Goal: Answer question/provide support: Share knowledge or assist other users

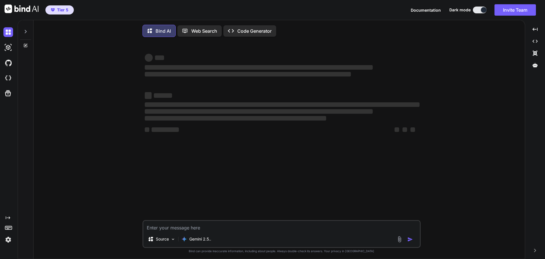
type textarea "x"
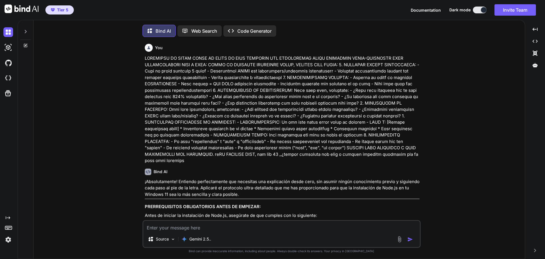
scroll to position [3, 0]
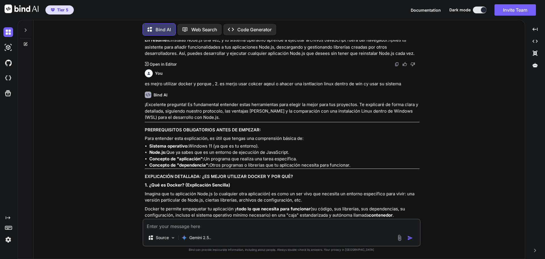
click at [221, 227] on textarea at bounding box center [281, 224] width 276 height 10
type textarea "a"
type textarea "x"
type textarea "al"
type textarea "x"
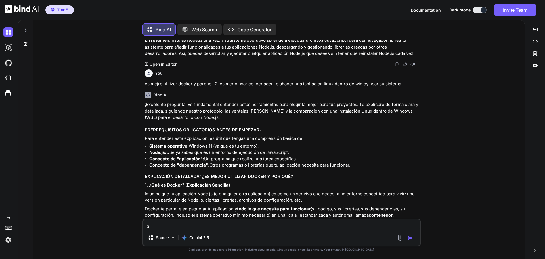
type textarea "al"
type textarea "x"
type textarea "al f"
type textarea "x"
type textarea "al fo"
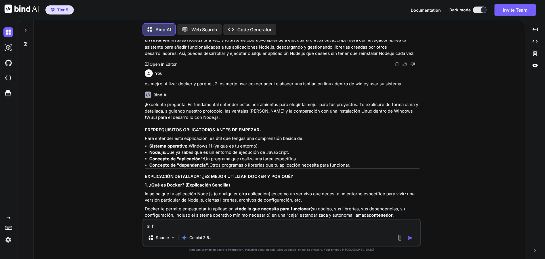
type textarea "x"
type textarea "al f"
type textarea "x"
type textarea "al fi"
type textarea "x"
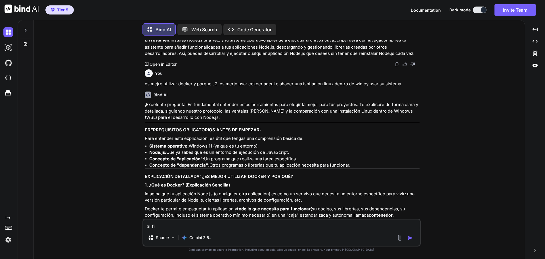
type textarea "al fin"
type textarea "x"
type textarea "al fina"
type textarea "x"
type textarea "al final"
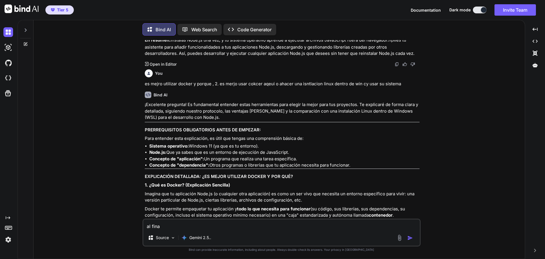
type textarea "x"
type textarea "al final"
type textarea "x"
type textarea "al final i"
type textarea "x"
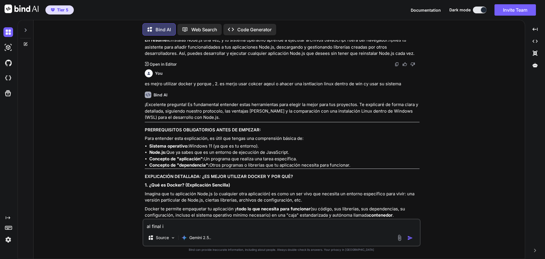
type textarea "al final is"
type textarea "x"
type textarea "al final isn"
type textarea "x"
type textarea "al final isnt"
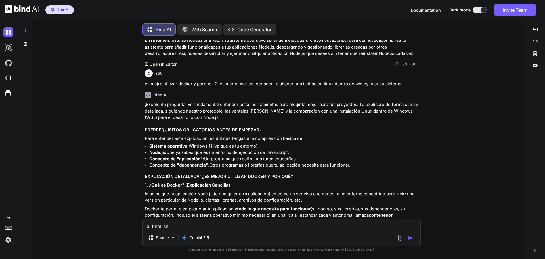
type textarea "x"
type textarea "al final isntl"
type textarea "x"
type textarea "al final isntla"
type textarea "x"
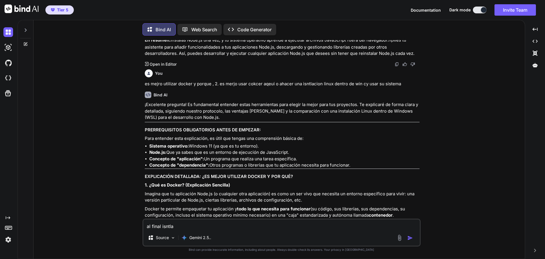
type textarea "al final isntlae"
type textarea "x"
type textarea "al final isntlae"
type textarea "x"
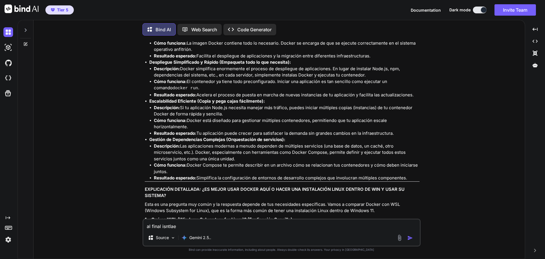
scroll to position [1863, 0]
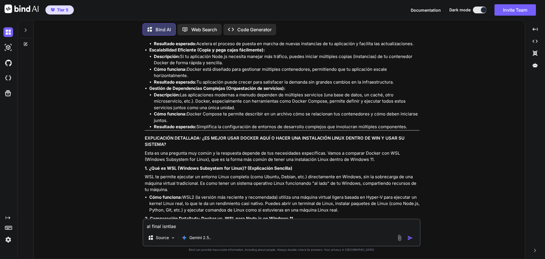
type textarea "al final isntlae w"
type textarea "x"
type textarea "al final isntlae ws"
type textarea "x"
type textarea "al final isntlae wsl"
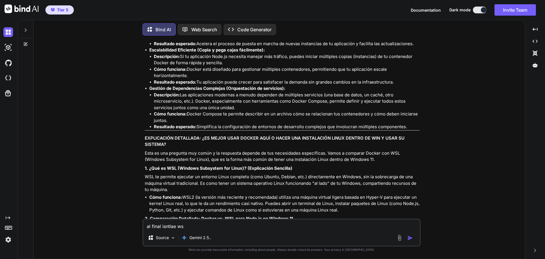
type textarea "x"
type textarea "al final isntlae wsl2"
type textarea "x"
type textarea "al final isntlae wsl2"
type textarea "x"
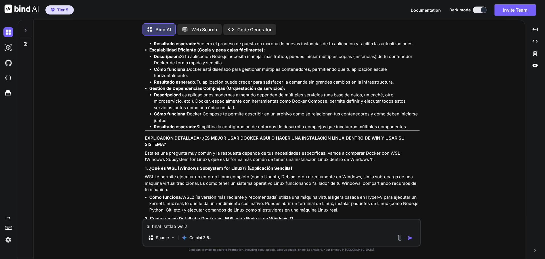
type textarea "al final isntlae wsl2 p"
type textarea "x"
type textarea "al final isntlae wsl2 pe"
type textarea "x"
type textarea "al final isntlae wsl2 per"
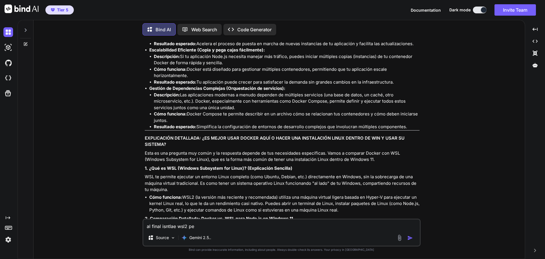
type textarea "x"
type textarea "al final isntlae wsl2 pero"
type textarea "x"
type textarea "al final isntlae wsl2 pero"
type textarea "x"
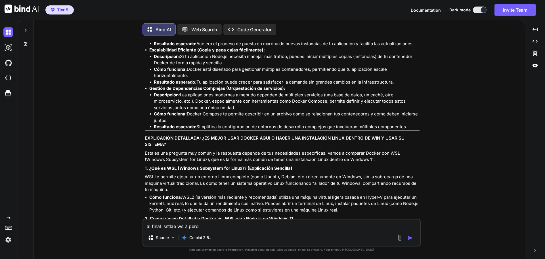
type textarea "al final isntlae wsl2 pero n"
type textarea "x"
type textarea "al final isntlae wsl2 pero no"
type textarea "x"
type textarea "al final isntlae wsl2 pero nom"
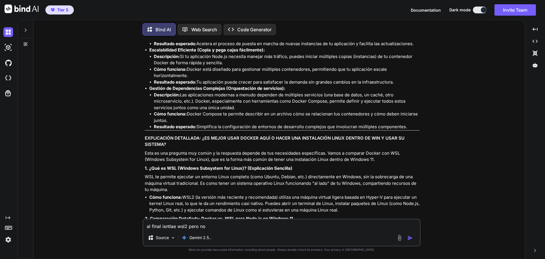
type textarea "x"
type textarea "al final isntlae wsl2 pero nome"
type textarea "x"
type textarea "al final isntlae wsl2 pero nome"
type textarea "x"
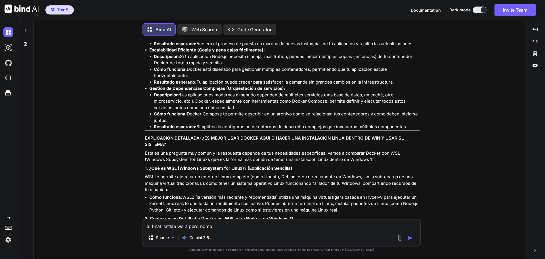
type textarea "al final isntlae wsl2 pero nome g"
type textarea "x"
type textarea "al final isntlae wsl2 pero nome [PERSON_NAME]"
type textarea "x"
type textarea "al final isntlae wsl2 pero nome [PERSON_NAME]"
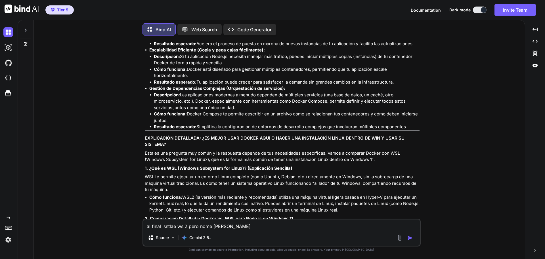
type textarea "x"
type textarea "al final isntlae wsl2 pero nome gust"
type textarea "x"
type textarea "al final isntlae wsl2 pero nome gusta"
type textarea "x"
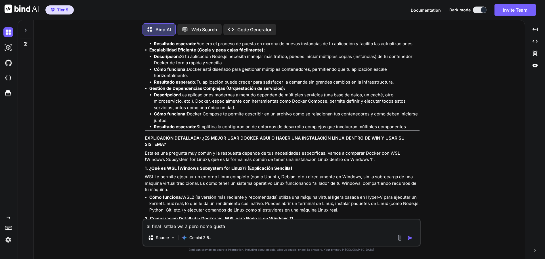
type textarea "al final isntlae wsl2 pero nome gusta"
type textarea "x"
type textarea "al final isntlae wsl2 pero nome gusta q"
type textarea "x"
type textarea "al final isntlae wsl2 pero nome gusta qu"
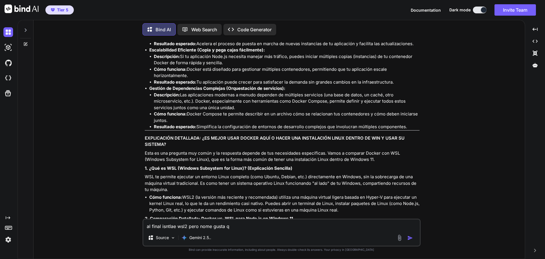
type textarea "x"
type textarea "al final isntlae wsl2 pero nome gusta que"
type textarea "x"
type textarea "al final isntlae wsl2 pero nome gusta que"
type textarea "x"
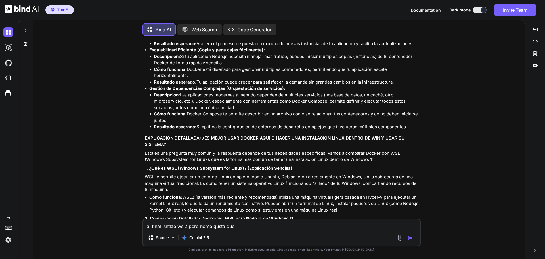
type textarea "al final isntlae wsl2 pero nome gusta que s"
type textarea "x"
type textarea "al final isntlae wsl2 pero nome gusta que se"
type textarea "x"
type textarea "al final isntlae wsl2 pero nome gusta que sea"
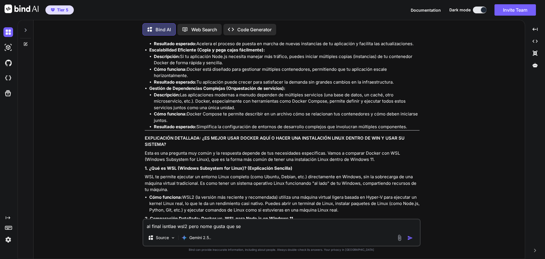
type textarea "x"
type textarea "al final isntlae wsl2 pero nome gusta que sea"
type textarea "x"
type textarea "al final isntlae wsl2 pero nome gusta que sea u"
type textarea "x"
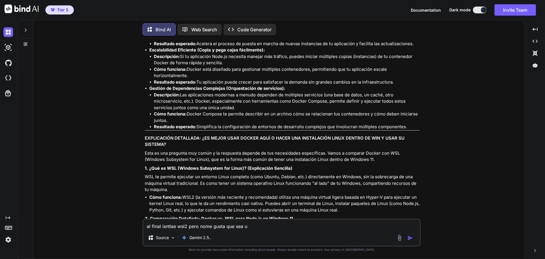
type textarea "al final isntlae wsl2 pero nome gusta que sea un"
type textarea "x"
type textarea "al final isntlae wsl2 pero nome gusta que sea una"
type textarea "x"
type textarea "al final isntlae wsl2 pero nome gusta que sea una"
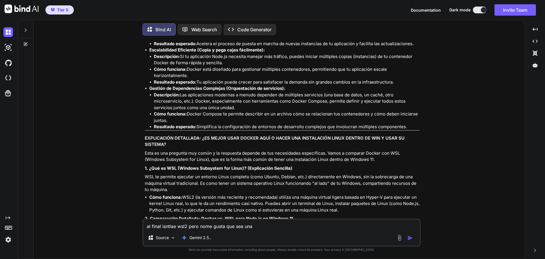
type textarea "x"
type textarea "al final isntlae wsl2 pero nome gusta que sea una c"
type textarea "x"
type textarea "al final isntlae wsl2 pero nome gusta que sea una co"
type textarea "x"
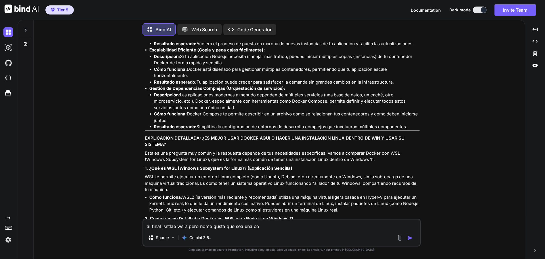
type textarea "al final isntlae wsl2 pero nome gusta que sea una con"
type textarea "x"
type textarea "al final isntlae wsl2 pero nome gusta que sea una cons"
type textarea "x"
type textarea "al final isntlae wsl2 pero nome gusta que sea una conso"
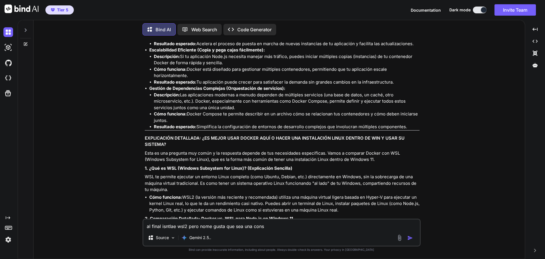
type textarea "x"
type textarea "al final isntlae wsl2 pero nome gusta que sea una consol"
type textarea "x"
type textarea "al final isntlae wsl2 pero nome gusta que sea una consola"
type textarea "x"
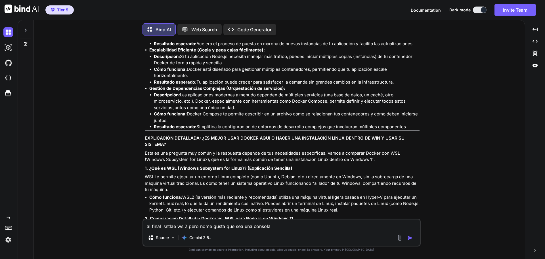
type textarea "al final isntlae wsl2 pero nome gusta que sea una consola,"
type textarea "x"
type textarea "al final isntlae wsl2 pero nome gusta que sea una consola,"
type textarea "x"
type textarea "al final isntlae wsl2 pero nome gusta que sea una consola, p"
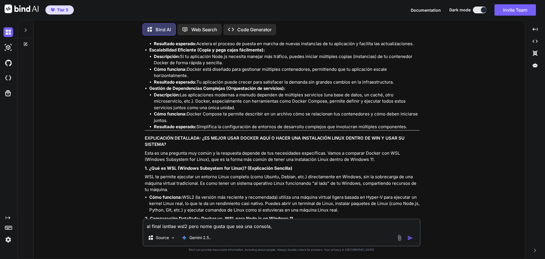
type textarea "x"
type textarea "al final isntlae wsl2 pero nome gusta que sea una consola, po"
type textarea "x"
type textarea "al final isntlae wsl2 pero nome gusta que sea una consola, por"
type textarea "x"
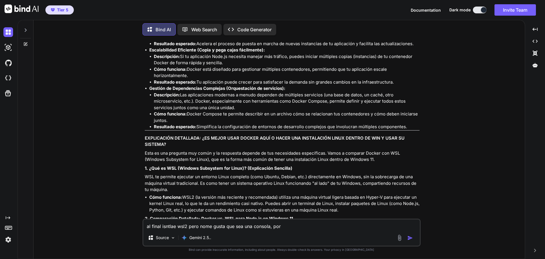
type textarea "al final isntlae wsl2 pero nome gusta que sea una [PERSON_NAME]"
type textarea "x"
type textarea "al final isntlae wsl2 pero nome gusta que sea una consola, por[PERSON_NAME]"
type textarea "x"
type textarea "al final isntlae wsl2 pero nome gusta que sea una consola, por[PERSON_NAME]"
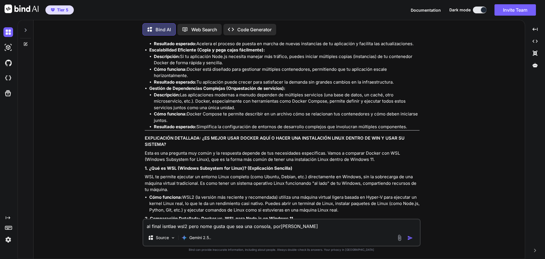
type textarea "x"
type textarea "al final isntlae wsl2 pero nome gusta que sea una consola, porlo q"
type textarea "x"
type textarea "al final isntlae wsl2 pero nome gusta que sea una consola, porlo qu"
type textarea "x"
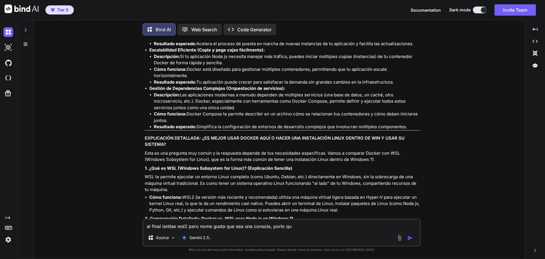
type textarea "al final isntlae wsl2 pero nome gusta que sea una consola, porlo que"
type textarea "x"
type textarea "al final isntlae wsl2 pero nome gusta que sea una consola, porlo que"
type textarea "x"
type textarea "al final isntlae wsl2 pero nome gusta que sea una consola, porlo que h"
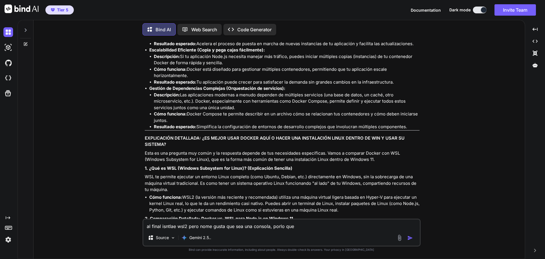
type textarea "x"
type textarea "al final isntlae wsl2 pero nome gusta que sea una consola, porlo que he"
type textarea "x"
type textarea "al final isntlae wsl2 pero nome gusta que sea una consola, porlo que he"
type textarea "x"
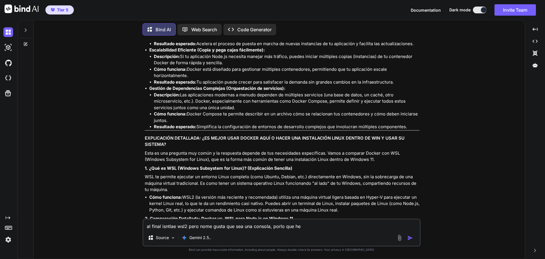
type textarea "al final isntlae wsl2 pero nome gusta que sea una consola, porlo que he i"
type textarea "x"
type textarea "al final isntlae wsl2 pero nome gusta que sea una consola, porlo que he is"
type textarea "x"
type textarea "al final isntlae wsl2 pero nome gusta que sea una consola, porlo que he isn"
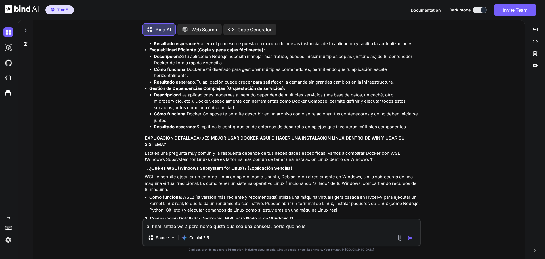
type textarea "x"
type textarea "al final isntlae wsl2 pero nome gusta que sea una consola, porlo que he isnt"
type textarea "x"
type textarea "al final isntlae wsl2 pero nome gusta que sea una consola, porlo que he isnta"
type textarea "x"
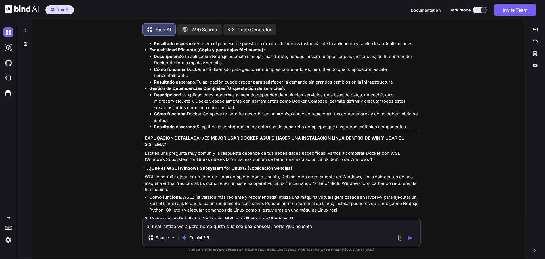
type textarea "al final isntlae wsl2 pero nome gusta que sea una consola, porlo que he isntal"
type textarea "x"
type textarea "al final isntlae wsl2 pero nome gusta que sea una consola, porlo que he isntald"
type textarea "x"
type textarea "al final isntlae wsl2 pero nome gusta que sea una consola, porlo que he isntaldo"
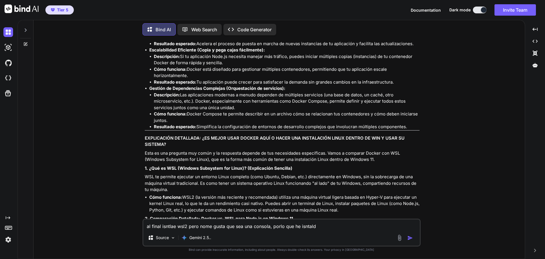
type textarea "x"
type textarea "al final isntlae wsl2 pero nome gusta que sea una consola, porlo que he isntaldo"
type textarea "x"
type textarea "al final isntlae wsl2 pero nome gusta que sea una consola, porlo que he isntald…"
type textarea "x"
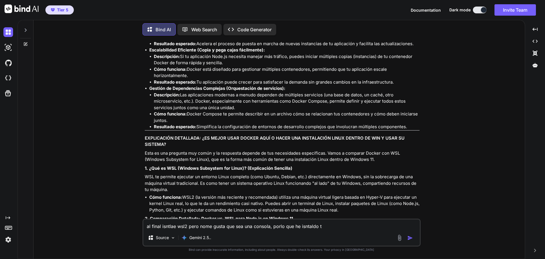
type textarea "al final isntlae wsl2 pero nome gusta que sea una consola, porlo que he isntald…"
type textarea "x"
type textarea "al final isntlae wsl2 pero nome gusta que sea una consola, porlo que he isntald…"
type textarea "x"
type textarea "al final isntlae wsl2 pero nome gusta que sea una consola, porlo que he isntald…"
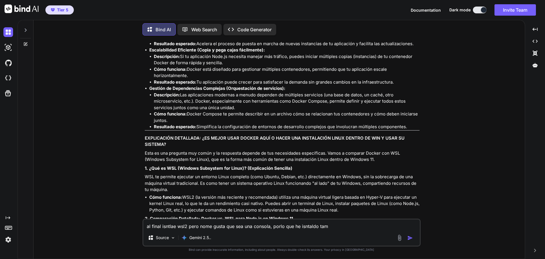
type textarea "x"
type textarea "al final isntlae wsl2 pero nome gusta que sea una consola, porlo que he isntald…"
type textarea "x"
type textarea "al final isntlae wsl2 pero nome gusta que sea una consola, porlo que he isntald…"
type textarea "x"
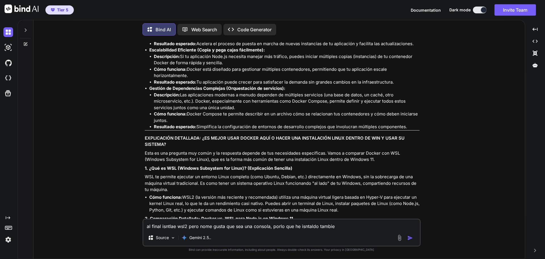
type textarea "al final isntlae wsl2 pero nome gusta que sea una consola, porlo que he isntald…"
type textarea "x"
type textarea "al final isntlae wsl2 pero nome gusta que sea una consola, porlo que he isntald…"
type textarea "x"
type textarea "al final isntlae wsl2 pero nome gusta que sea una consola, porlo que he isntald…"
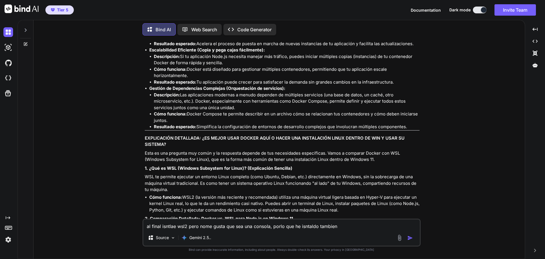
type textarea "x"
type textarea "al final isntlae wsl2 pero nome gusta que sea una consola, porlo que he isntald…"
type textarea "x"
type textarea "al final isntlae wsl2 pero nome gusta que sea una consola, porlo que he isntald…"
type textarea "x"
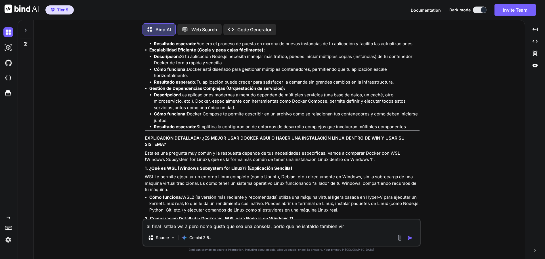
type textarea "al final isntlae wsl2 pero nome gusta que sea una consola, porlo que he isntald…"
type textarea "x"
type textarea "al final isntlae wsl2 pero nome gusta que sea una consola, porlo que he isntald…"
type textarea "x"
type textarea "al final isntlae wsl2 pero nome gusta que sea una consola, porlo que he isntald…"
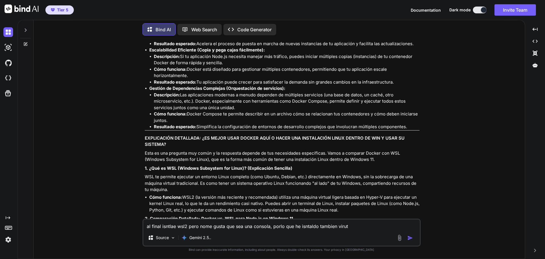
type textarea "x"
type textarea "al final isntlae wsl2 pero nome gusta que sea una consola, porlo que he isntald…"
type textarea "x"
type textarea "al final isntlae wsl2 pero nome gusta que sea una consola, porlo que he isntald…"
type textarea "x"
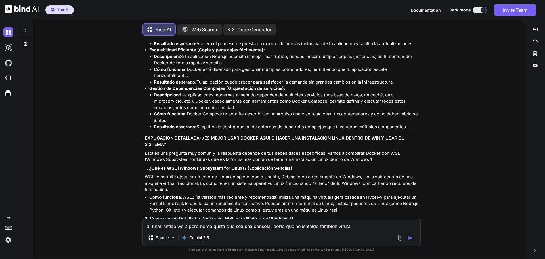
type textarea "al final isntlae wsl2 pero nome gusta que sea una consola, porlo que he isntald…"
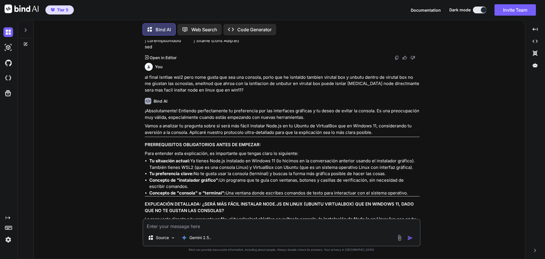
scroll to position [2106, 0]
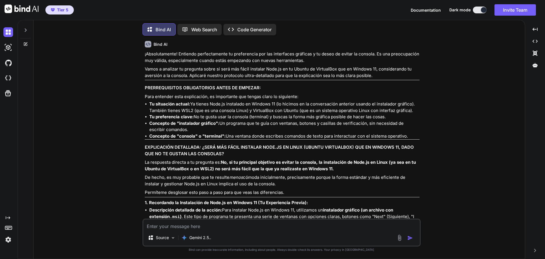
click at [310, 226] on textarea at bounding box center [281, 224] width 276 height 10
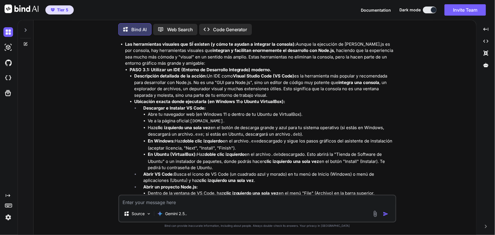
scroll to position [3207, 0]
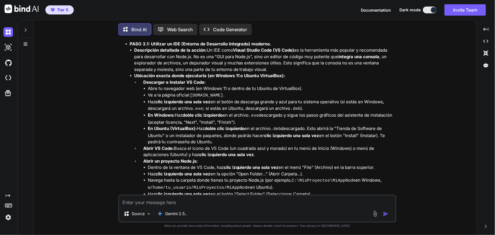
click at [324, 205] on textarea at bounding box center [257, 201] width 276 height 10
click at [302, 200] on textarea "vamoa por parte , para insltar node hay que sintalr un json qcroe qreocrdar" at bounding box center [257, 201] width 276 height 10
click at [332, 200] on textarea "vamoa por parte , para insltar node hay que sintalr un json qcroe qreocrdar" at bounding box center [257, 201] width 276 height 10
paste textarea "package.json"
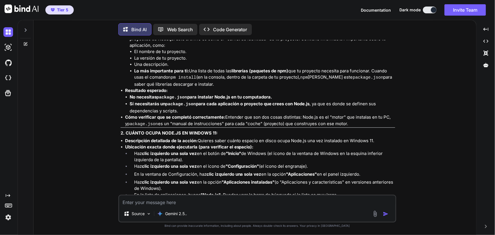
scroll to position [4278, 0]
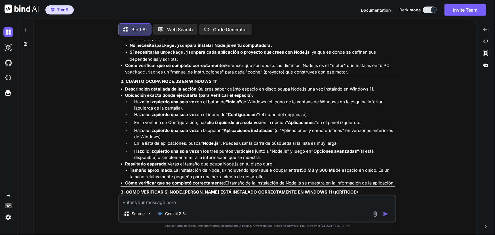
drag, startPoint x: 208, startPoint y: 204, endPoint x: 197, endPoint y: 204, distance: 11.1
click at [208, 204] on textarea at bounding box center [257, 201] width 276 height 10
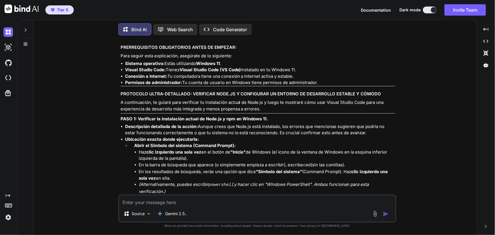
scroll to position [5020, 0]
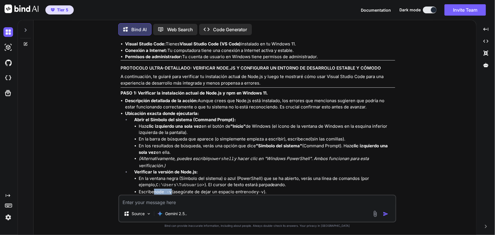
drag, startPoint x: 154, startPoint y: 153, endPoint x: 171, endPoint y: 153, distance: 17.0
click at [171, 189] on li "Escribe node -v (asegúrate de dejar un espacio entre node y -v )." at bounding box center [267, 192] width 257 height 7
copy code "node -v"
click at [207, 203] on textarea at bounding box center [257, 201] width 276 height 10
paste textarea "PowerShell 7.5.2 PS C:\Users\nuevo> node -v v22.18.0 PS C:\Users\nuevo>"
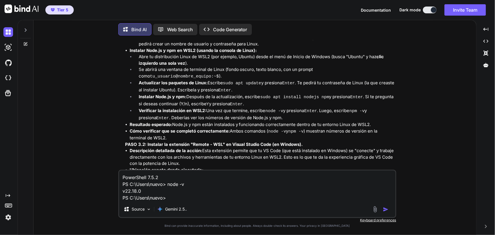
scroll to position [5562, 0]
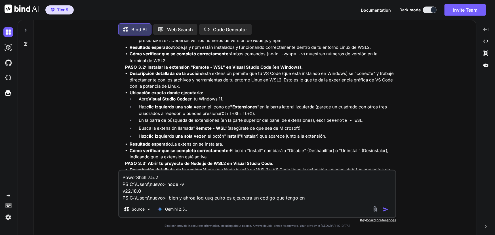
click at [320, 199] on textarea "PowerShell 7.5.2 PS C:\Users\nuevo> node -v v22.18.0 PS C:\Users\nuevo> bien y …" at bounding box center [257, 186] width 276 height 31
paste textarea "C:\mis_programas\NODE\estilos_web"
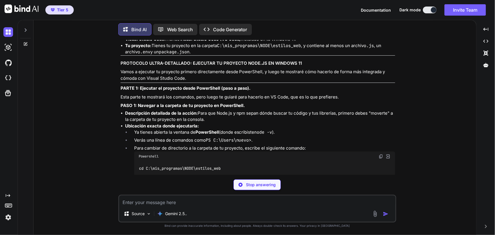
scroll to position [6221, 0]
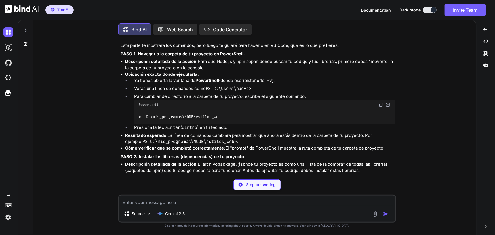
click at [377, 110] on div "Powershell" at bounding box center [264, 105] width 261 height 10
click at [380, 107] on img at bounding box center [381, 104] width 5 height 5
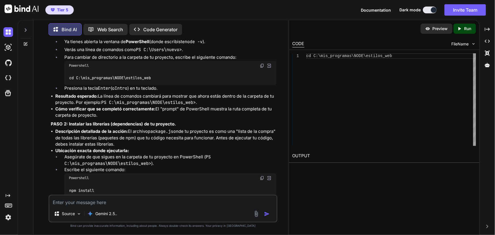
scroll to position [7097, 0]
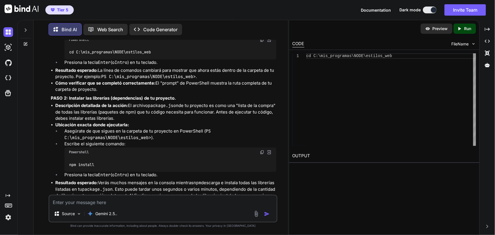
drag, startPoint x: 261, startPoint y: 149, endPoint x: 256, endPoint y: 150, distance: 4.6
click at [261, 150] on img at bounding box center [262, 152] width 5 height 5
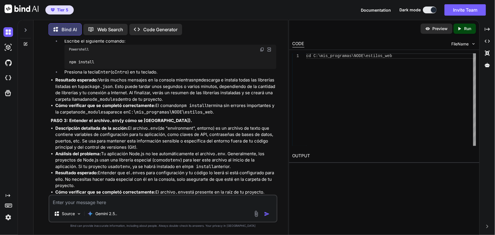
scroll to position [7226, 0]
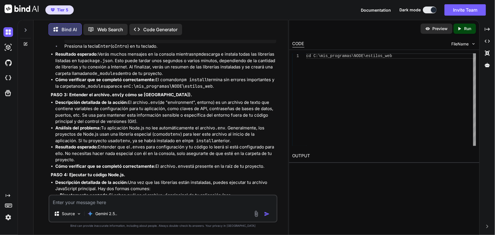
click at [114, 200] on textarea at bounding box center [163, 201] width 228 height 10
paste textarea "PS C:\mis_programas\NODE\estilos_web> npm install npm warn deprecated inflight@…"
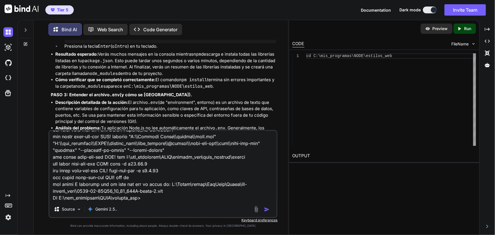
click at [265, 207] on img "button" at bounding box center [267, 210] width 6 height 6
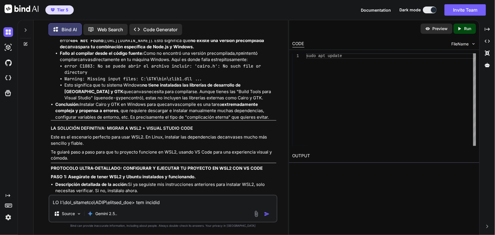
scroll to position [9177, 0]
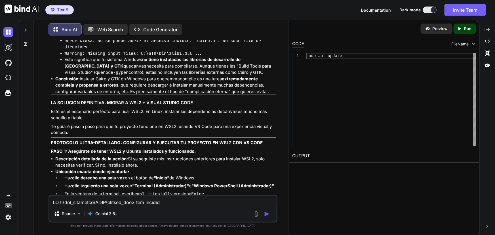
click at [216, 203] on textarea at bounding box center [163, 201] width 228 height 10
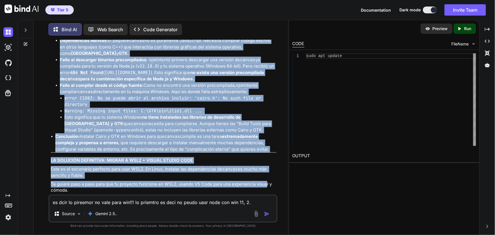
scroll to position [9136, 0]
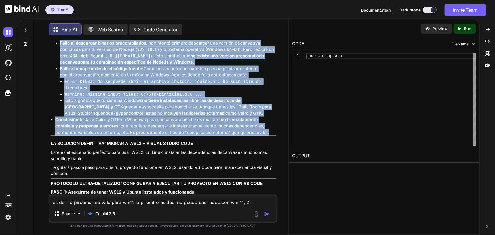
drag, startPoint x: 60, startPoint y: 73, endPoint x: 279, endPoint y: 156, distance: 233.6
click at [279, 156] on div "You Bind AI ¡Absolutamente! Entiendo perfectamente que necesitas una explicació…" at bounding box center [163, 137] width 250 height 195
copy ul "Loremipsumdo Sitamet: Co adipisc elitse do ei temporinc UtlaBoreet. Dolorema al…"
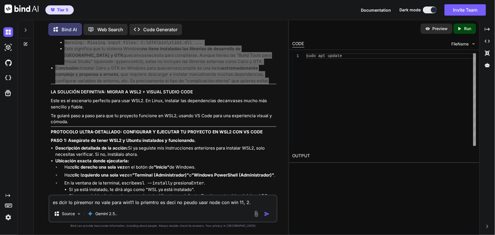
scroll to position [9291, 0]
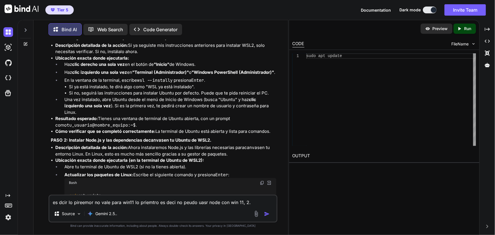
click at [254, 202] on textarea "es dcir lo pireemor no vale para win11 lo priemtro es deci no peudo uasr node c…" at bounding box center [163, 201] width 228 height 10
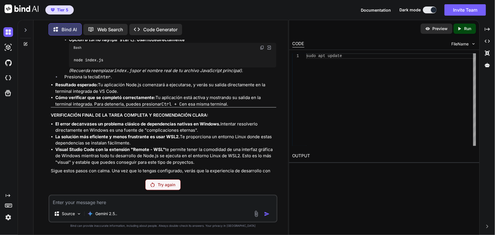
scroll to position [10239, 0]
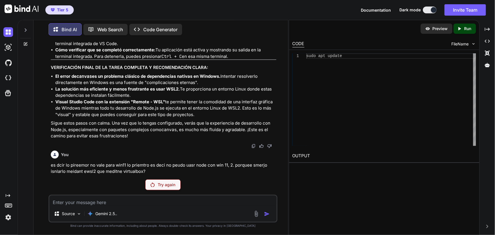
click at [166, 186] on p "Try again" at bounding box center [167, 185] width 18 height 6
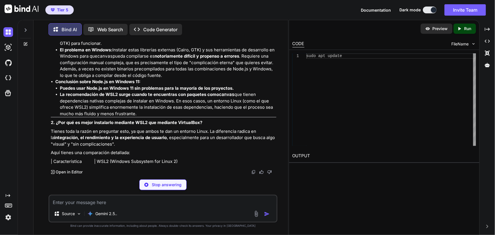
scroll to position [10559, 0]
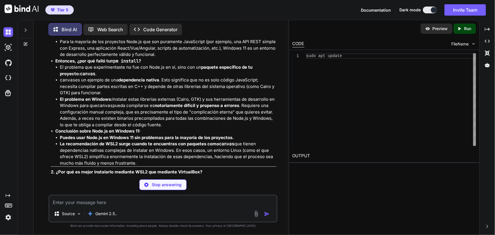
click at [351, 209] on div "Preview Created with Pixso. Run CODE FileName 1 sudo apt update sudo apt update…" at bounding box center [384, 127] width 191 height 215
click at [220, 205] on textarea at bounding box center [163, 201] width 228 height 10
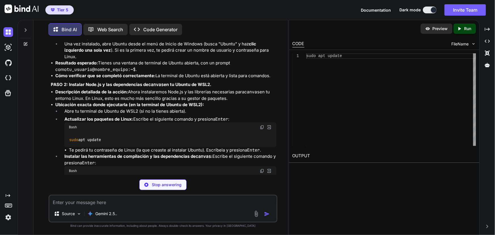
scroll to position [9295, 0]
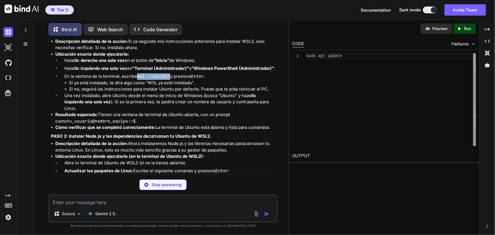
drag, startPoint x: 138, startPoint y: 105, endPoint x: 494, endPoint y: 93, distance: 356.0
click at [169, 79] on code "wsl --install" at bounding box center [153, 76] width 33 height 6
copy code "wsl --install"
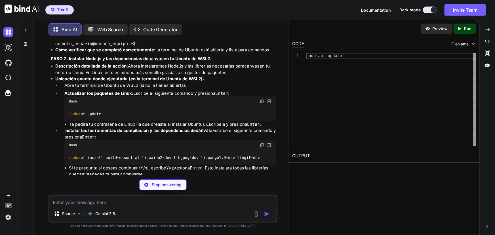
scroll to position [9321, 0]
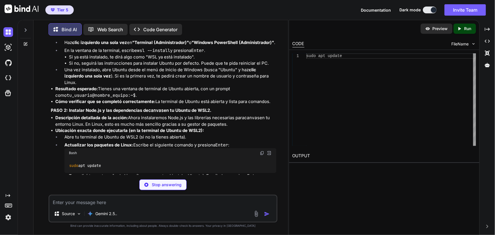
drag, startPoint x: 221, startPoint y: 199, endPoint x: 219, endPoint y: 194, distance: 5.6
click at [221, 199] on textarea at bounding box center [163, 201] width 228 height 10
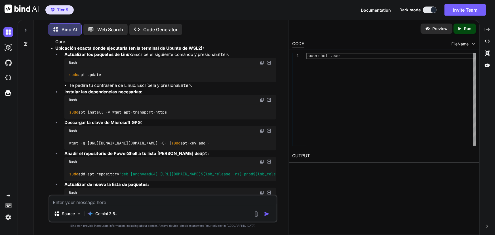
scroll to position [11322, 0]
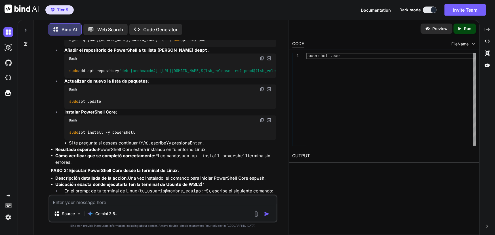
click at [186, 203] on textarea at bounding box center [163, 201] width 228 height 10
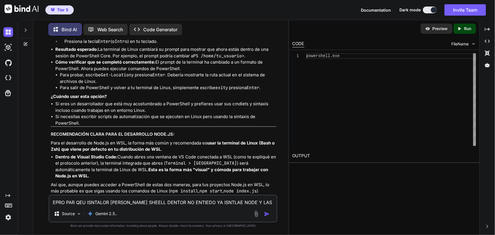
scroll to position [11549, 0]
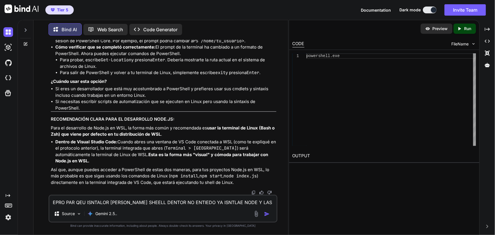
drag, startPoint x: 271, startPoint y: 201, endPoint x: 39, endPoint y: 196, distance: 232.2
click at [39, 196] on div "You Bind AI ¡Absolutamente! Entiendo perfectamente que necesitas una explicació…" at bounding box center [163, 137] width 250 height 195
click at [228, 203] on textarea "ya esta todo isntaldo ahroa diemopara que es eso de genrar arhcivo [PERSON_NAME]" at bounding box center [163, 201] width 228 height 10
paste textarea "npm run build"
click at [266, 215] on img "button" at bounding box center [267, 214] width 6 height 6
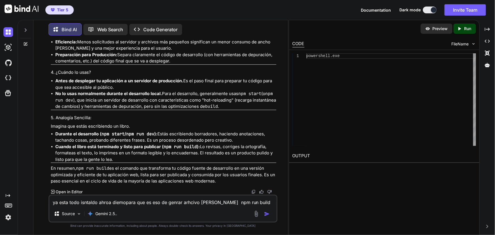
scroll to position [12209, 0]
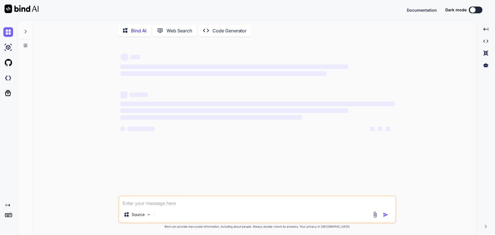
type textarea "x"
click at [8, 80] on img at bounding box center [8, 78] width 10 height 10
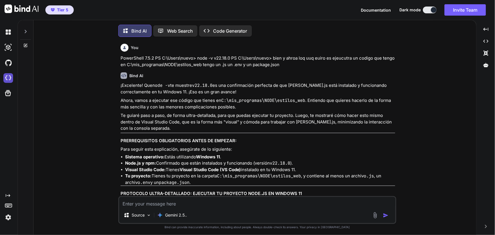
scroll to position [3, 0]
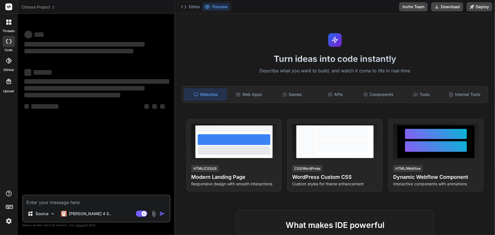
type textarea "x"
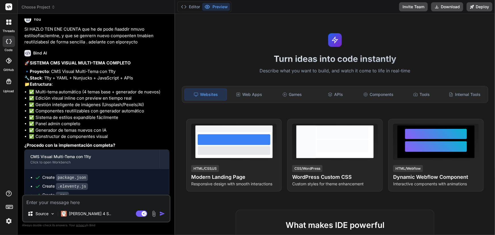
scroll to position [77, 0]
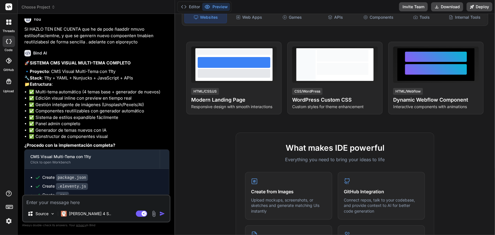
click at [98, 202] on textarea at bounding box center [96, 201] width 147 height 10
paste textarea "ERROR DETECTADO EN .eleventy.js [11ty] Eleventy CLI Fatal Error: 1. Error en tu…"
type textarea "ERROR DETECTADO EN .eleventy.js [11ty] Eleventy CLI Fatal Error: 1. Error en tu…"
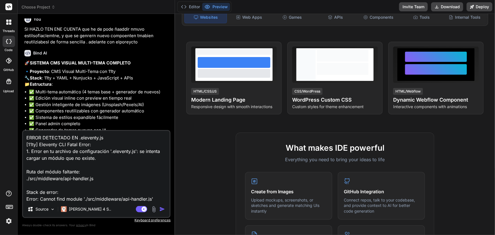
scroll to position [21, 0]
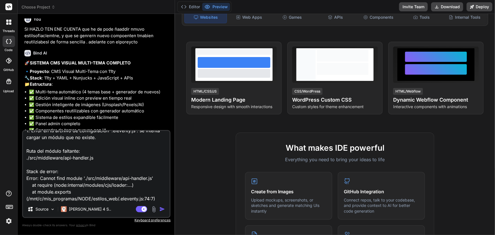
type textarea "x"
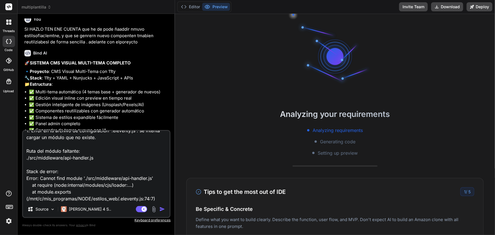
scroll to position [21, 0]
click at [155, 198] on textarea "ERROR DETECTADO EN .eleventy.js [11ty] Eleventy CLI Fatal Error: 1. Error en tu…" at bounding box center [96, 166] width 147 height 70
paste textarea "El archivo .eleventy.js intenta cargar un middleware personalizado desde ./src/…"
type textarea "ERROR DETECTADO EN .eleventy.js [11ty] Eleventy CLI Fatal Error: 1. Error en tu…"
type textarea "x"
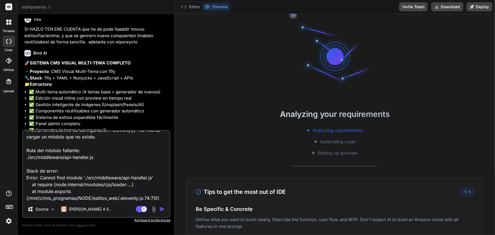
scroll to position [41, 0]
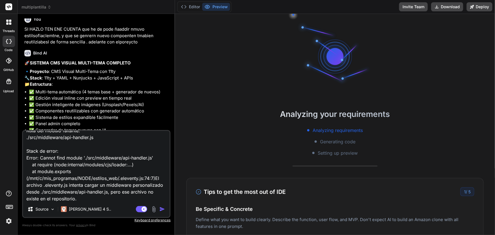
type textarea "ERROR DETECTADO EN .eleventy.js [11ty] Eleventy CLI Fatal Error: 1. Error en tu…"
click at [163, 210] on img "button" at bounding box center [162, 209] width 6 height 6
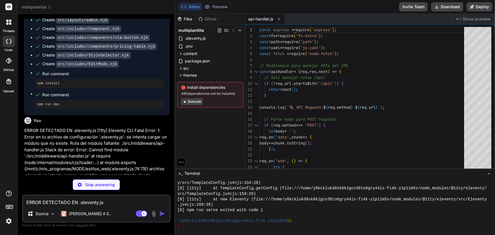
scroll to position [6981, 0]
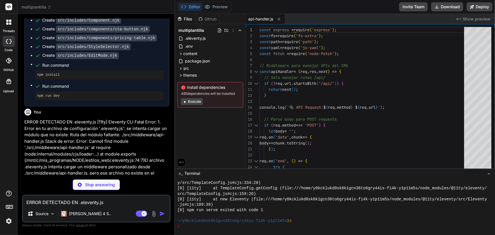
type textarea "x"
type textarea "layouts: "layouts", data: "_data" }, templateFormats: ["njk", "html", "md"], ht…"
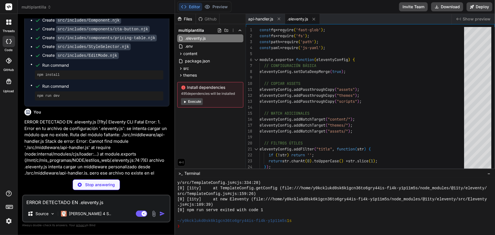
scroll to position [6990, 0]
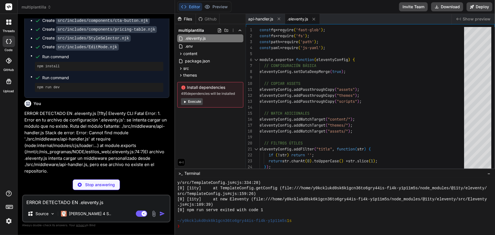
type textarea "x"
type textarea "color-scheme: dark; } }"
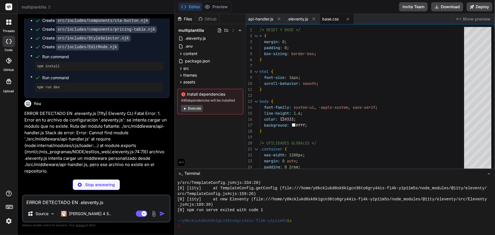
type textarea "x"
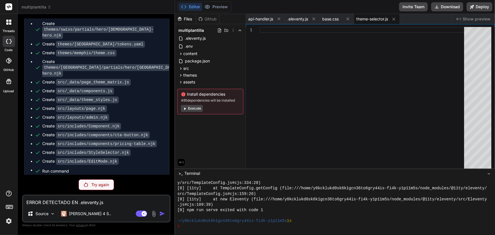
scroll to position [6898, 0]
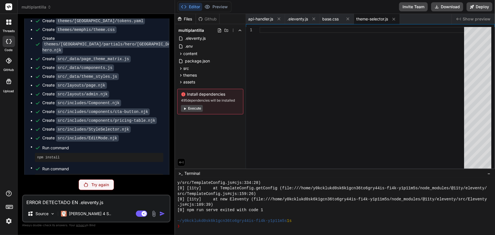
click at [102, 185] on p "Try again" at bounding box center [100, 185] width 18 height 6
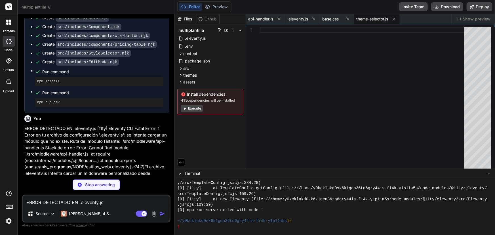
scroll to position [6985, 0]
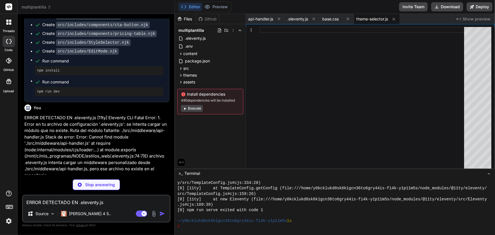
type textarea "x"
type textarea "to { opacity: 0; transform: translateX(100%); } } `; document.head.appendChild(…"
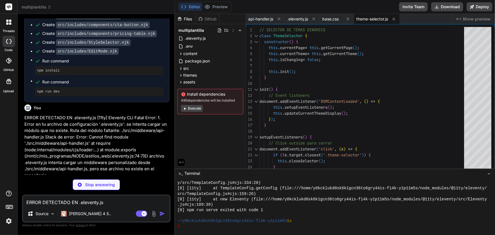
scroll to position [6994, 0]
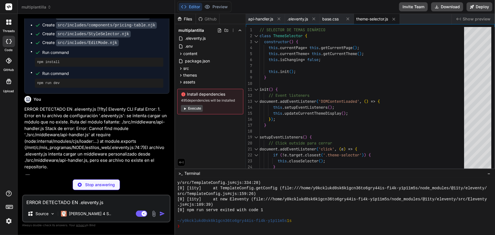
type textarea "x"
type textarea "`; document.head.appendChild(editStyle);"
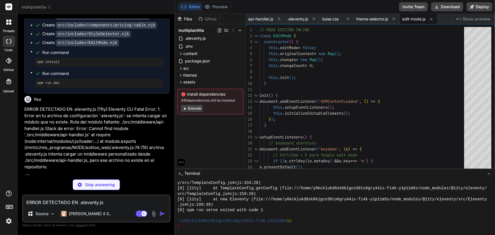
scroll to position [7002, 0]
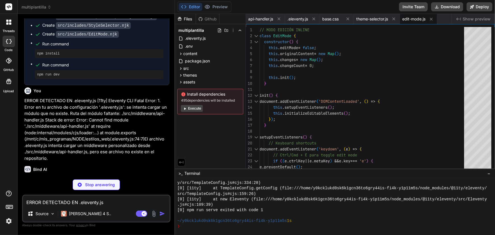
type textarea "x"
type textarea "... etc --> <!-- El contenido se renderiza en el layout page.njk -->"
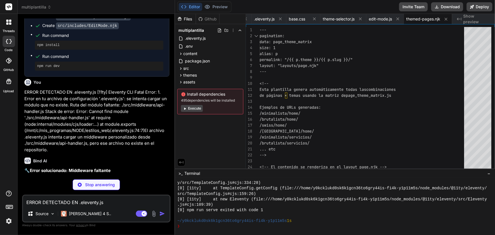
scroll to position [7011, 0]
type textarea "x"
type textarea "setTimeout(() => { notification.remove(); }, 4000); } </script>"
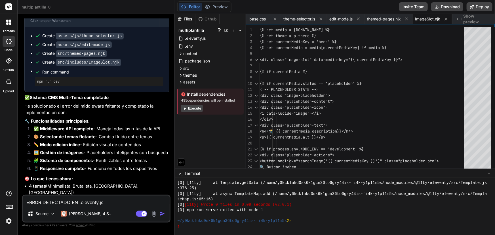
scroll to position [7212, 0]
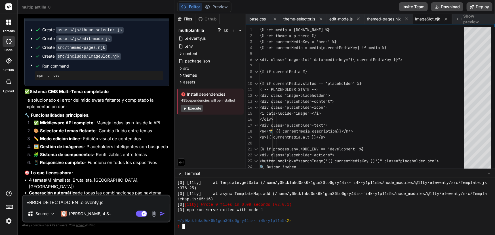
click at [303, 222] on div "~/y0kcklukd0sk6k1gcn36to6gry44is-fi4k-y1p11m5s 2s" at bounding box center [332, 220] width 310 height 5
click at [196, 9] on button "Editor" at bounding box center [191, 7] width 24 height 8
click at [468, 22] on div "Created with Pixso. Show preview" at bounding box center [474, 19] width 43 height 10
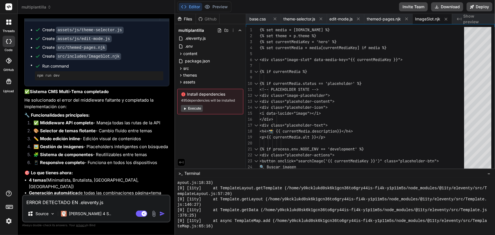
scroll to position [715, 0]
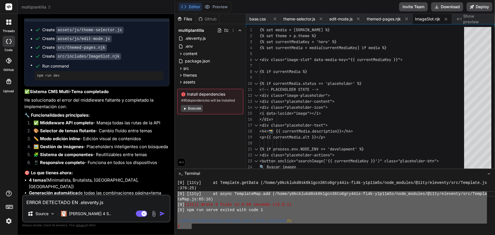
drag, startPoint x: 189, startPoint y: 227, endPoint x: 164, endPoint y: 194, distance: 41.7
click at [164, 194] on div "multiplantilla Created with Pixso. Bind AI Web Search Created with Pixso. Code …" at bounding box center [257, 117] width 478 height 235
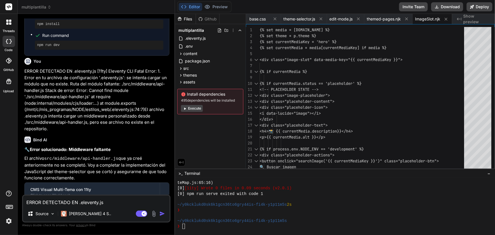
scroll to position [7006, 0]
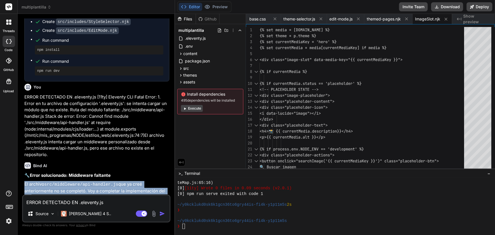
drag, startPoint x: 23, startPoint y: 95, endPoint x: 138, endPoint y: 104, distance: 115.9
click at [140, 99] on div "You Bind AI 🚀 SISTEMA CMS VISUAL MULTI-TEMA 🔹 Proyecto : CMS Visual Multi-Tema …" at bounding box center [96, 106] width 147 height 176
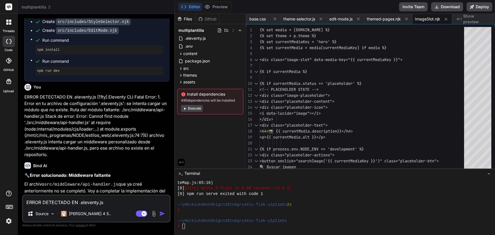
click at [132, 181] on p "El archivo src/middleware/api-handler.js que ya creé anteriormente no se comple…" at bounding box center [96, 194] width 145 height 26
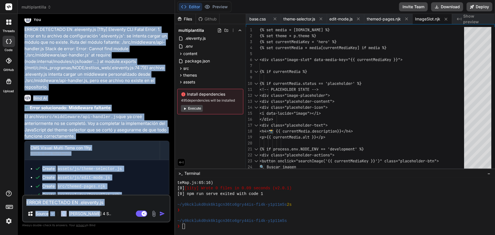
scroll to position [7212, 0]
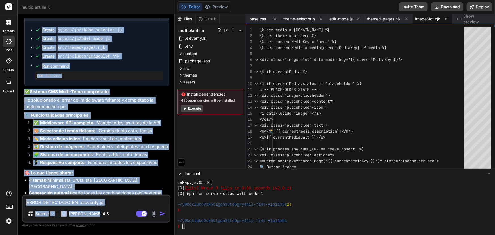
drag, startPoint x: 24, startPoint y: 83, endPoint x: 144, endPoint y: 188, distance: 159.9
click at [144, 188] on div "You Bind AI 🚀 SISTEMA CMS VISUAL MULTI-TEMA 🔹 Proyecto : CMS Visual Multi-Tema …" at bounding box center [96, 106] width 147 height 176
copy div "ERROR DETECTADO EN .eleventy.js [11ty] Eleventy CLI Fatal Error: 1. Error en tu…"
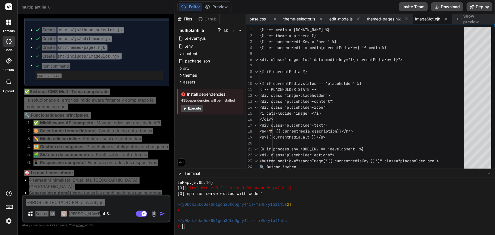
scroll to position [7161, 0]
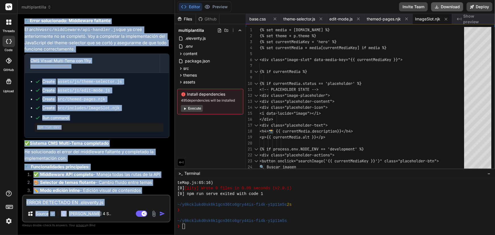
click at [451, 7] on button "Download" at bounding box center [447, 6] width 32 height 9
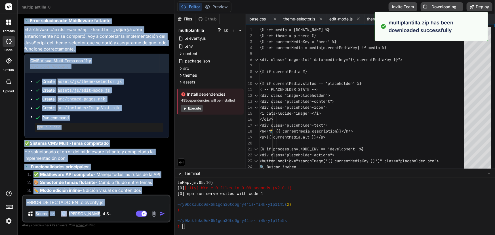
type textarea "x"
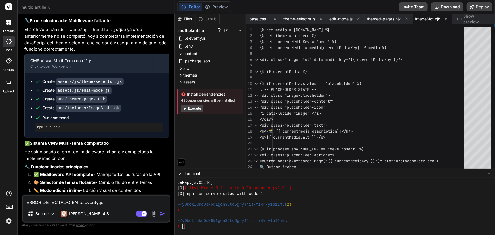
click at [85, 201] on textarea "ERROR DETECTADO EN .eleventy.js [11ty] Eleventy CLI Fatal Error: 1. Error en tu…" at bounding box center [96, 201] width 147 height 10
paste textarea "> cms-multi-tema-11ty@1.0.0 dev > concurrently "npm run serve" "npm run watch:c…"
type textarea "> cms-multi-tema-11ty@1.0.0 dev > concurrently "npm run serve" "npm run watch:c…"
type textarea "x"
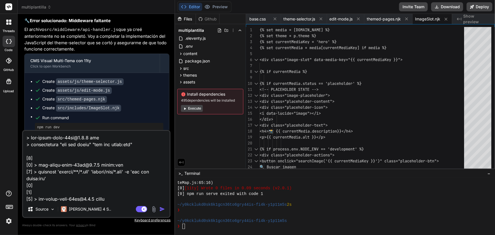
scroll to position [402, 0]
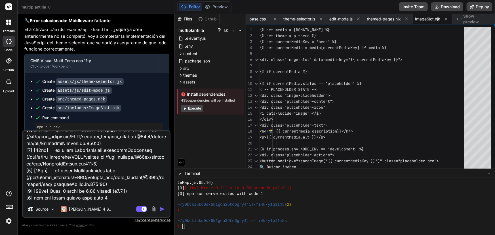
type textarea "> cms-multi-tema-11ty@1.0.0 dev > concurrently "npm run serve" "npm run watch:c…"
click at [149, 197] on textarea at bounding box center [96, 166] width 147 height 70
click at [163, 210] on img "button" at bounding box center [162, 209] width 6 height 6
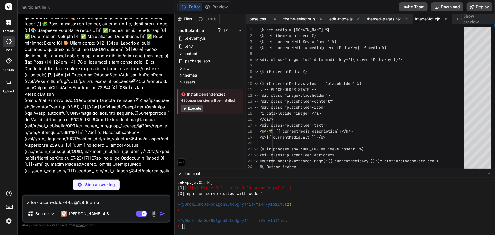
scroll to position [7599, 0]
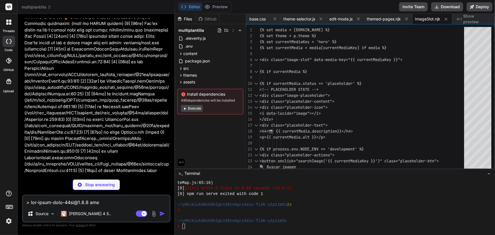
type textarea "x"
type textarea "module.exports = buildCSS;"
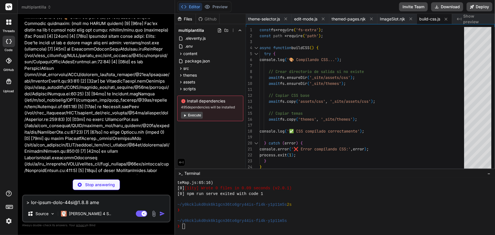
scroll to position [7608, 0]
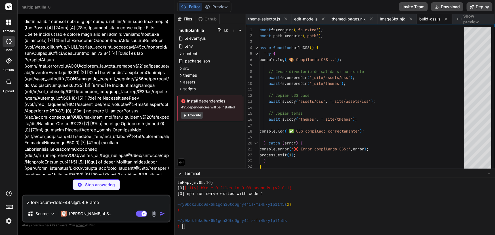
type textarea "x"
type textarea "} .prop-editor-actions { flex-direction: column; } }"
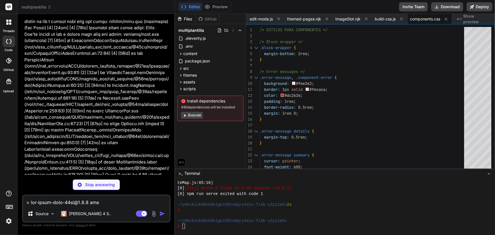
scroll to position [7616, 0]
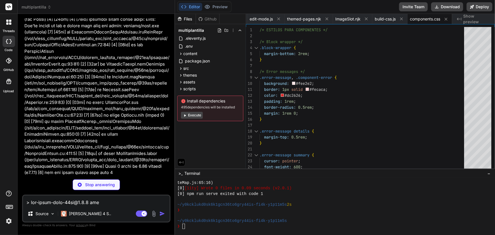
type textarea "x"
type textarea "} }"
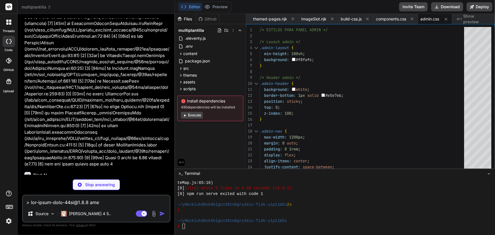
scroll to position [7625, 0]
type textarea "x"
type textarea "`; document.head.appendChild(componentSwitcherStyle);"
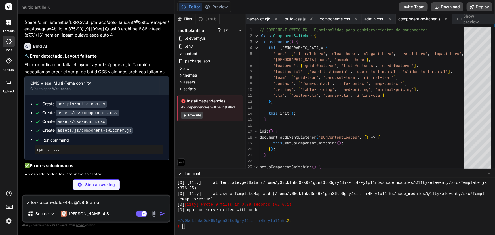
scroll to position [7676, 0]
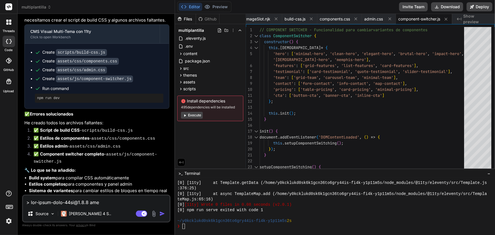
type textarea "x"
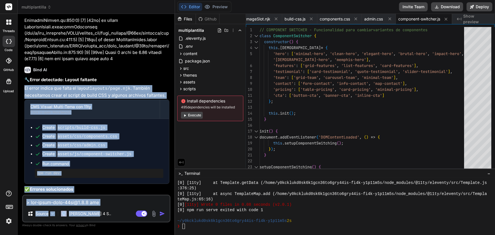
scroll to position [7809, 0]
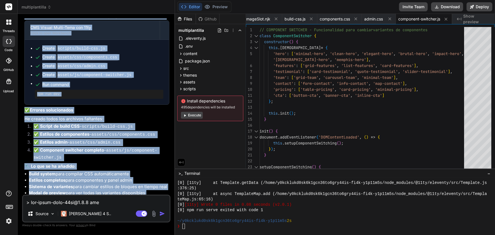
drag, startPoint x: 24, startPoint y: 99, endPoint x: 133, endPoint y: 197, distance: 145.7
click at [133, 197] on div "You Bind AI 🚀 SISTEMA CMS VISUAL MULTI-TEMA 🔹 Proyecto : CMS Visual Multi-Tema …" at bounding box center [96, 126] width 148 height 216
copy div "El error indica que falta el layout layouts/page.njk . También necesitamos crea…"
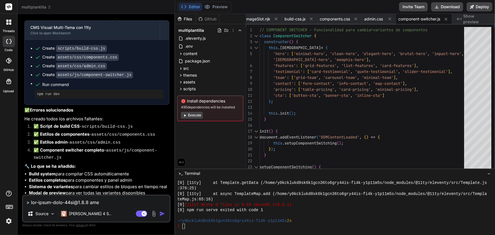
click at [70, 202] on textarea at bounding box center [96, 201] width 147 height 10
paste textarea "Revisa todo el proyecto completo, detecta todos los archivos que deberían exist…"
type textarea "Revisa todo el proyecto completo, detecta todos los archivos que deberían exist…"
type textarea "x"
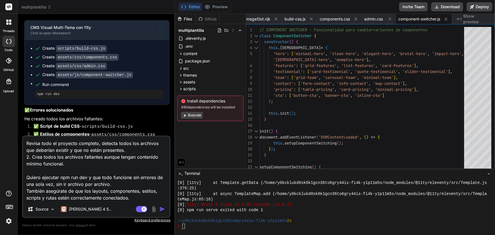
type textarea "Revisa todo el proyecto completo, detecta todos los archivos que deberían exist…"
click at [162, 207] on img "button" at bounding box center [162, 209] width 6 height 6
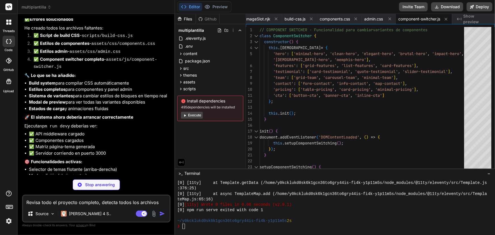
scroll to position [7923, 0]
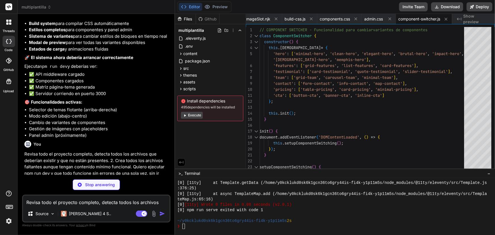
type textarea "x"
type textarea ".hero-subtitle { font-size: 1.125rem; } } </style>"
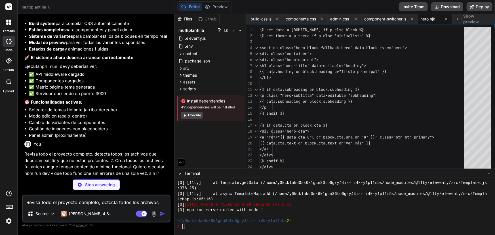
scroll to position [7968, 0]
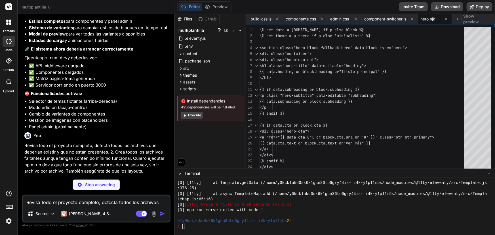
type textarea "x"
type textarea ".feature-description { color: #666; } </style>"
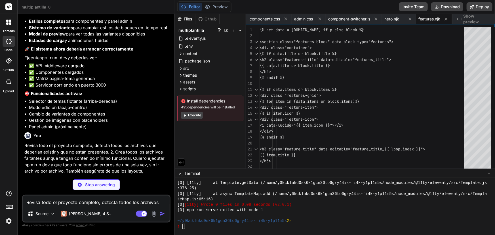
scroll to position [7977, 0]
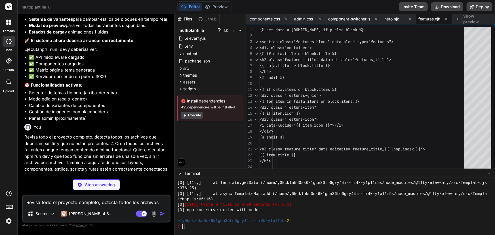
type textarea "x"
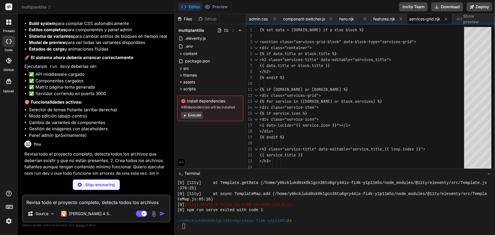
scroll to position [7985, 0]
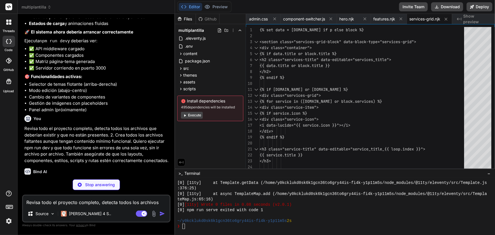
type textarea "x"
type textarea "} else { answer.style.display = 'none'; item.classList.remove('active'); } } </…"
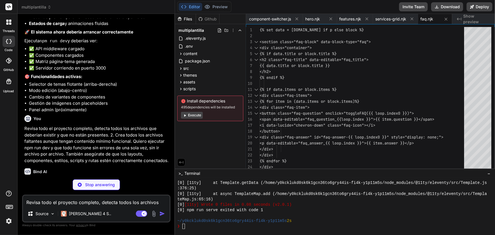
scroll to position [7994, 0]
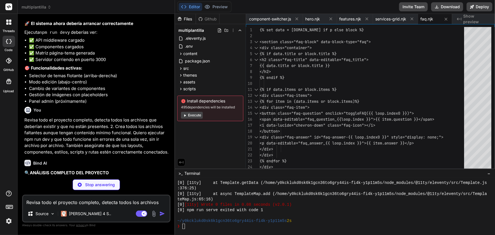
type textarea "x"
type textarea "padding: 2rem 1.5rem; } } </style>"
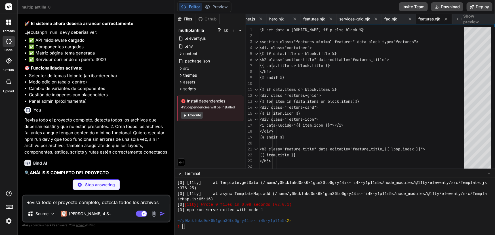
scroll to position [8002, 0]
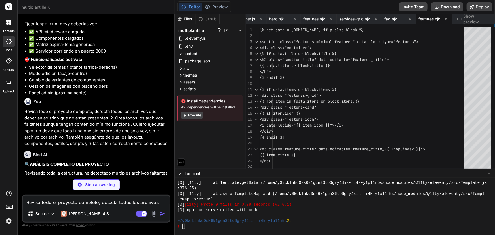
type textarea "x"
type textarea "} .feature-card { transform: none !important; padding: 2rem 1.5rem; } } </style>"
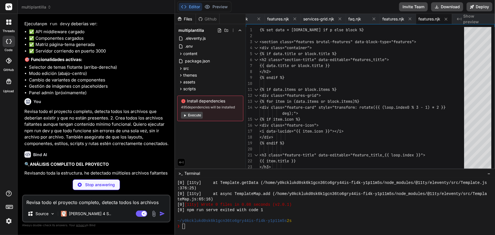
type textarea "x"
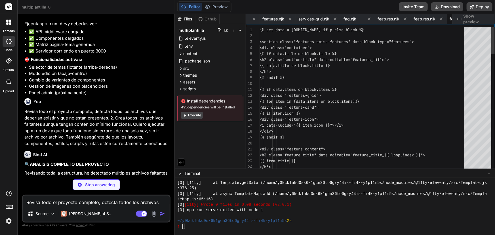
scroll to position [0, 505]
type textarea "x"
type textarea "transform: none !important; padding: 2rem 1.5rem; } .memphis-shapes { display: …"
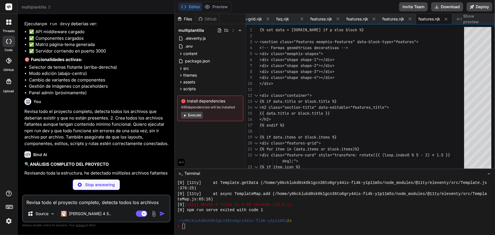
type textarea "x"
type textarea "} } </style>"
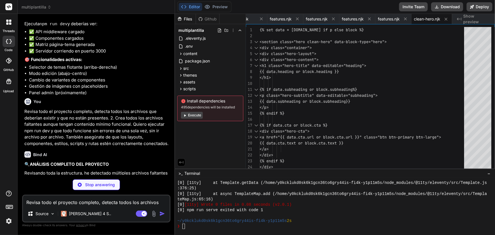
type textarea "x"
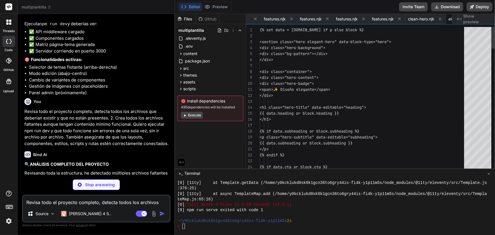
scroll to position [0, 628]
type textarea "x"
type textarea "} </style>"
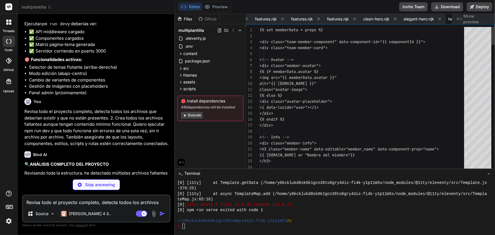
scroll to position [0, 675]
type textarea "x"
type textarea ".testimonial-author { flex-direction: column; text-align: center; gap: 0.75rem;…"
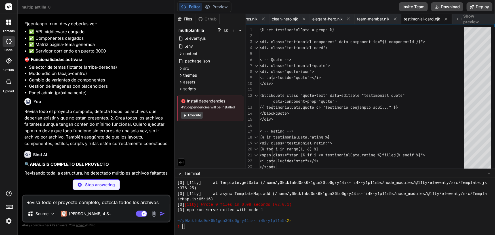
scroll to position [8068, 0]
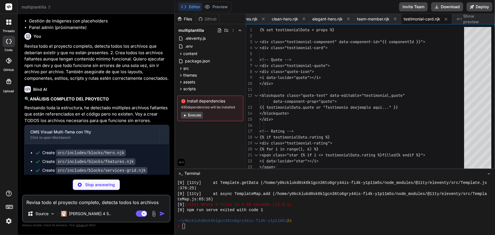
type textarea "x"
type textarea "} </script>"
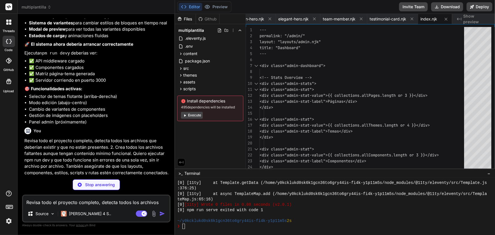
scroll to position [8076, 0]
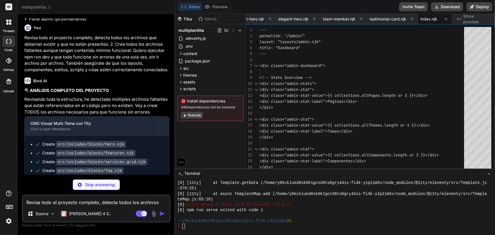
type textarea "x"
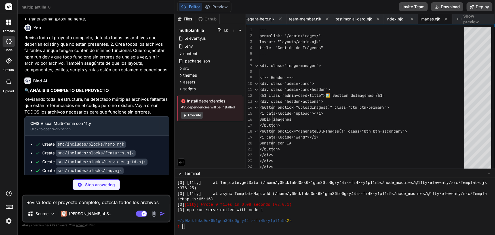
scroll to position [8085, 0]
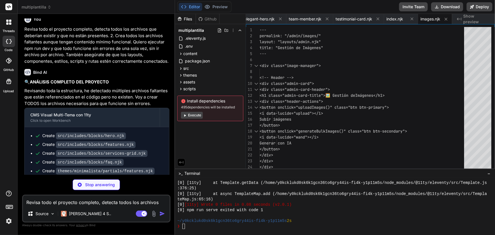
type textarea "x"
type textarea "notification.remove(); }, 4000); } </script>"
click at [152, 8] on div "multiplantilla" at bounding box center [96, 7] width 149 height 6
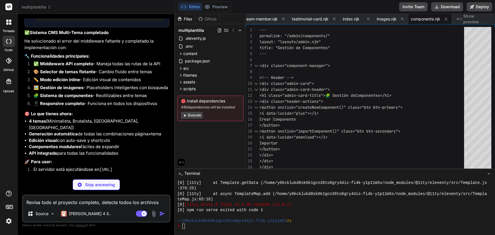
scroll to position [7375, 0]
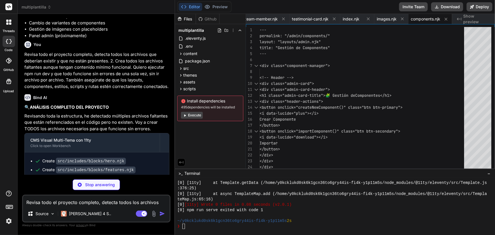
scroll to position [8093, 0]
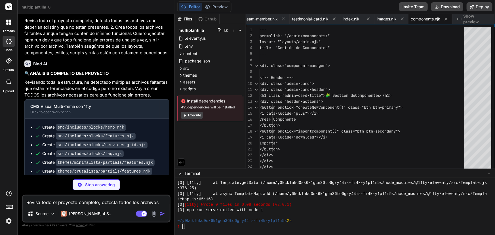
type textarea "x"
type textarea "setTimeout(() => { notification.remove(); }, 4000); } </script>"
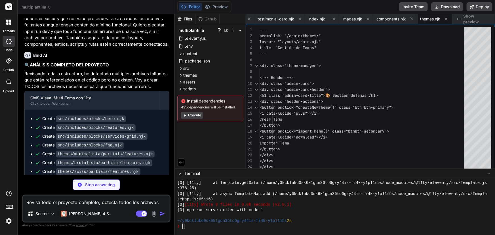
type textarea "x"
type textarea "// Initialize Lucide icons if (typeof lucide !== 'undefined') { lucide.createIc…"
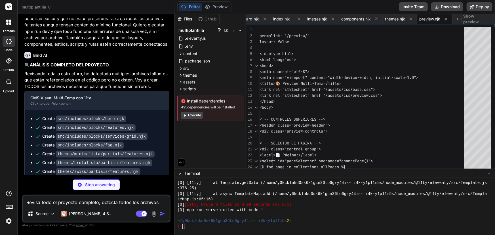
type textarea "x"
type textarea "opacity: 1; transform: translateY(0); } }"
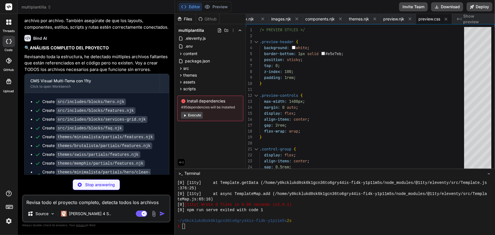
scroll to position [8093, 0]
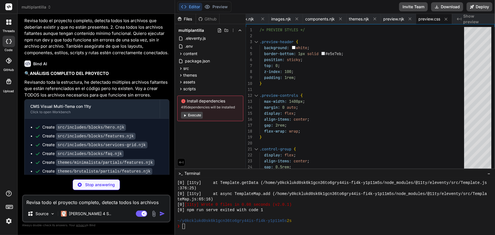
type textarea "x"
type textarea "@keyframes spin { to { transform: rotate(360deg); } } `; document.head.appendCh…"
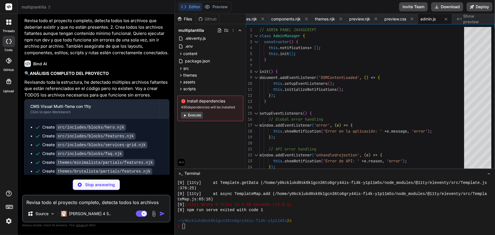
scroll to position [8127, 0]
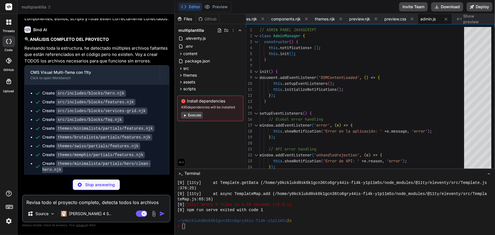
type textarea "x"
type textarea "} `; document.head.appendChild(imageManagerStyle);"
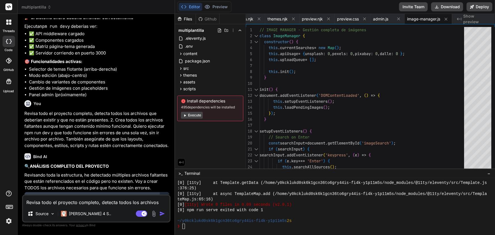
scroll to position [7968, 0]
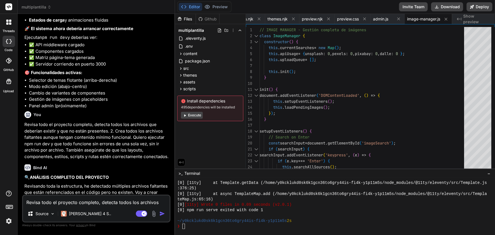
drag, startPoint x: 116, startPoint y: 193, endPoint x: 18, endPoint y: 122, distance: 120.3
click at [18, 122] on div "Bind AI Web Search Created with Pixso. Code Generator You Bind AI 🚀 SISTEMA CMS…" at bounding box center [96, 124] width 157 height 221
copy div "Revisando toda la estructura, he detectado múltiples archivos faltantes que est…"
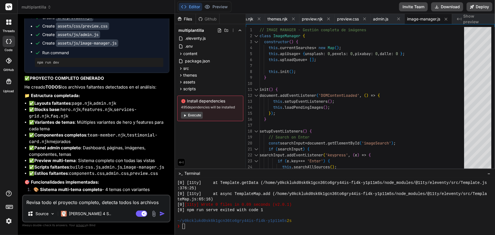
scroll to position [8406, 0]
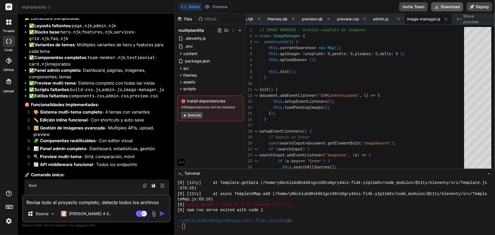
click at [453, 8] on button "Download" at bounding box center [447, 6] width 32 height 9
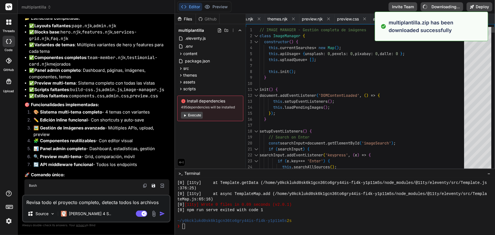
type textarea "x"
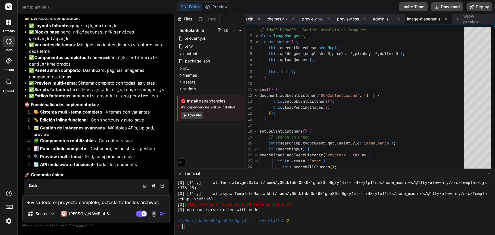
scroll to position [8437, 0]
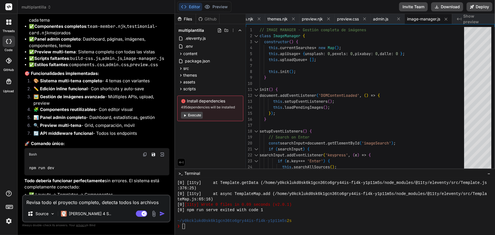
click at [87, 203] on textarea "Revisa todo el proyecto completo, detecta todos los archivos que deberían exist…" at bounding box center [96, 201] width 147 height 10
paste textarea "Aún sigue fallando el sistema. Te explico el problema concreto: ❌ ERROR ACTUAL …"
type textarea "Aún sigue fallando el sistema. Te explico el problema concreto: ❌ ERROR ACTUAL …"
type textarea "x"
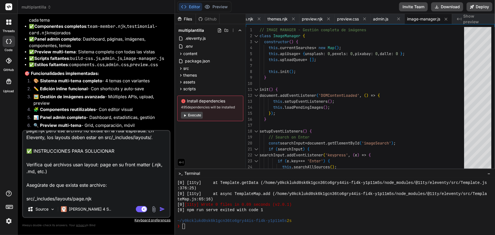
scroll to position [62, 0]
click at [115, 200] on textarea "Aún sigue fallando el sistema. Te explico el problema concreto: ❌ ERROR ACTUAL …" at bounding box center [96, 166] width 147 height 70
type textarea "Aún sigue fallando el sistema. Te explico el problema concreto: ❌ ERROR ACTUAL …"
type textarea "x"
type textarea "Aún sigue fallando el sistema. Te explico el problema concreto: ❌ ERROR ACTUAL …"
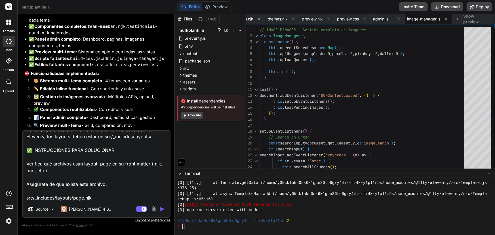
type textarea "x"
type textarea "Aún sigue fallando el sistema. Te explico el problema concreto: ❌ ERROR ACTUAL …"
type textarea "x"
type textarea "Aún sigue fallando el sistema. Te explico el problema concreto: ❌ ERROR ACTUAL …"
type textarea "x"
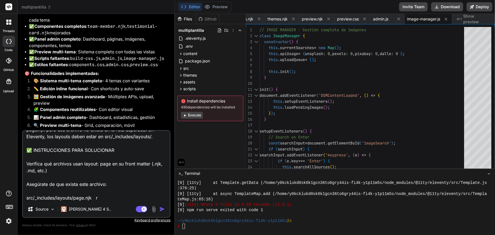
type textarea "Aún sigue fallando el sistema. Te explico el problema concreto: ❌ ERROR ACTUAL …"
type textarea "x"
type textarea "Aún sigue fallando el sistema. Te explico el problema concreto: ❌ ERROR ACTUAL …"
type textarea "x"
type textarea "Aún sigue fallando el sistema. Te explico el problema concreto: ❌ ERROR ACTUAL …"
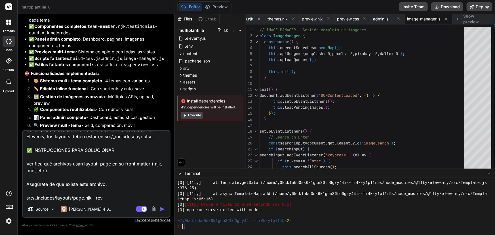
type textarea "x"
type textarea "Aún sigue fallando el sistema. Te explico el problema concreto: ❌ ERROR ACTUAL …"
type textarea "x"
type textarea "Aún sigue fallando el sistema. Te explico el problema concreto: ❌ ERROR ACTUAL …"
type textarea "x"
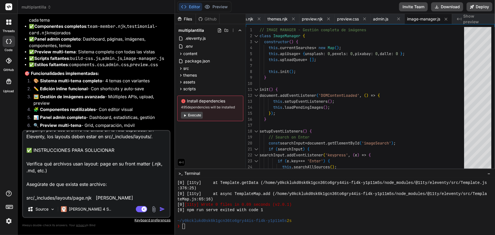
type textarea "Aún sigue fallando el sistema. Te explico el problema concreto: ❌ ERROR ACTUAL …"
type textarea "x"
type textarea "Aún sigue fallando el sistema. Te explico el problema concreto: ❌ ERROR ACTUAL …"
type textarea "x"
type textarea "Aún sigue fallando el sistema. Te explico el problema concreto: ❌ ERROR ACTUAL …"
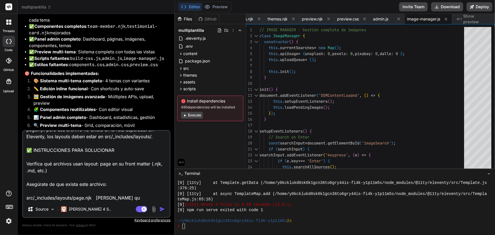
type textarea "x"
type textarea "Aún sigue fallando el sistema. Te explico el problema concreto: ❌ ERROR ACTUAL …"
type textarea "x"
type textarea "Aún sigue fallando el sistema. Te explico el problema concreto: ❌ ERROR ACTUAL …"
type textarea "x"
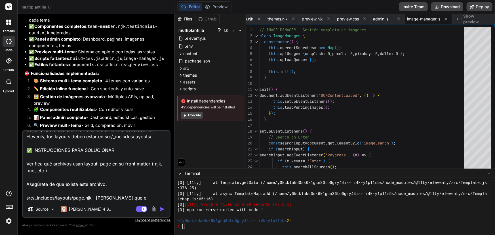
type textarea "Aún sigue fallando el sistema. Te explico el problema concreto: ❌ ERROR ACTUAL …"
type textarea "x"
type textarea "Aún sigue fallando el sistema. Te explico el problema concreto: ❌ ERROR ACTUAL …"
type textarea "x"
type textarea "Aún sigue fallando el sistema. Te explico el problema concreto: ❌ ERROR ACTUAL …"
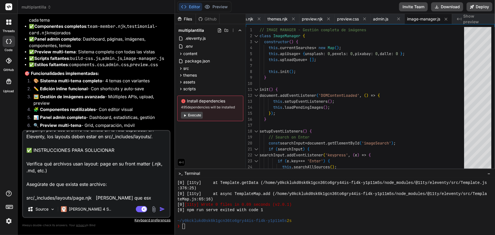
type textarea "x"
type textarea "Aún sigue fallando el sistema. Te explico el problema concreto: ❌ ERROR ACTUAL …"
type textarea "x"
type textarea "Aún sigue fallando el sistema. Te explico el problema concreto: ❌ ERROR ACTUAL …"
type textarea "x"
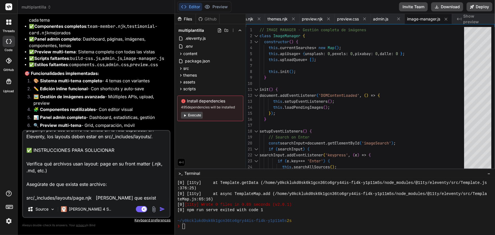
type textarea "Aún sigue fallando el sistema. Te explico el problema concreto: ❌ ERROR ACTUAL …"
type textarea "x"
type textarea "Aún sigue fallando el sistema. Te explico el problema concreto: ❌ ERROR ACTUAL …"
type textarea "x"
paste textarea "archivos header.njk o footer.njk aún no existen,"
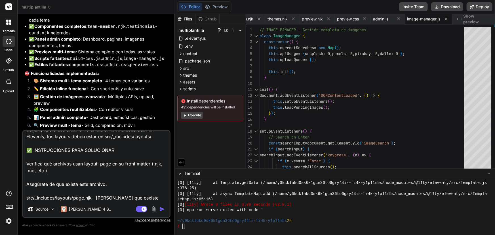
type textarea "Aún sigue fallando el sistema. Te explico el problema concreto: ❌ ERROR ACTUAL …"
type textarea "x"
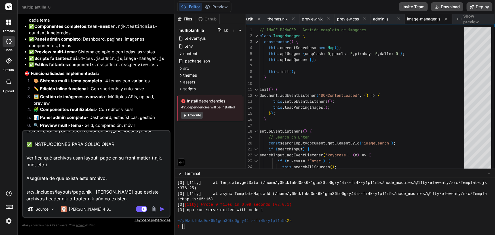
type textarea "Aún sigue fallando el sistema. Te explico el problema concreto: ❌ ERROR ACTUAL …"
type textarea "x"
type textarea "Aún sigue fallando el sistema. Te explico el problema concreto: ❌ ERROR ACTUAL …"
type textarea "x"
type textarea "Aún sigue fallando el sistema. Te explico el problema concreto: ❌ ERROR ACTUAL …"
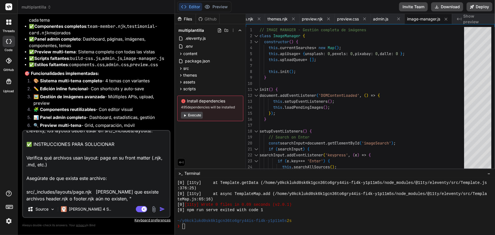
type textarea "x"
type textarea "Aún sigue fallando el sistema. Te explico el problema concreto: ❌ ERROR ACTUAL …"
type textarea "x"
type textarea "Aún sigue fallando el sistema. Te explico el problema concreto: ❌ ERROR ACTUAL …"
type textarea "x"
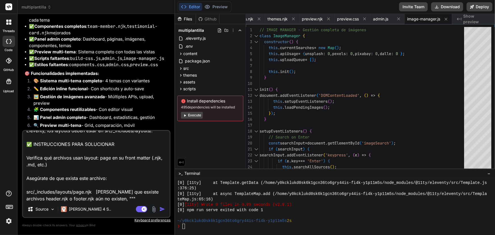
type textarea "Aún sigue fallando el sistema. Te explico el problema concreto: ❌ ERROR ACTUAL …"
type textarea "x"
type textarea "Aún sigue fallando el sistema. Te explico el problema concreto: ❌ ERROR ACTUAL …"
type textarea "x"
type textarea "Aún sigue fallando el sistema. Te explico el problema concreto: ❌ ERROR ACTUAL …"
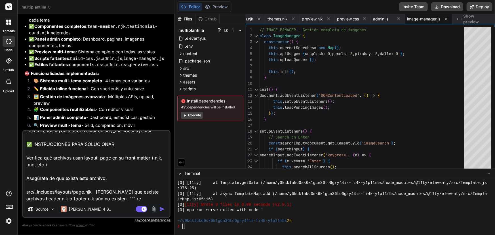
type textarea "x"
type textarea "Aún sigue fallando el sistema. Te explico el problema concreto: ❌ ERROR ACTUAL …"
type textarea "x"
type textarea "Aún sigue fallando el sistema. Te explico el problema concreto: ❌ ERROR ACTUAL …"
type textarea "x"
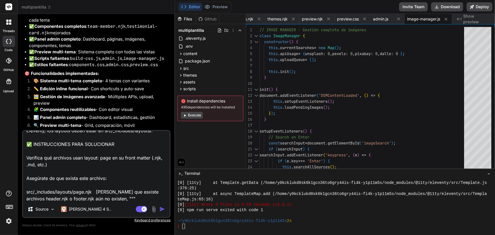
type textarea "Aún sigue fallando el sistema. Te explico el problema concreto: ❌ ERROR ACTUAL …"
type textarea "x"
type textarea "Aún sigue fallando el sistema. Te explico el problema concreto: ❌ ERROR ACTUAL …"
type textarea "x"
type textarea "Aún sigue fallando el sistema. Te explico el problema concreto: ❌ ERROR ACTUAL …"
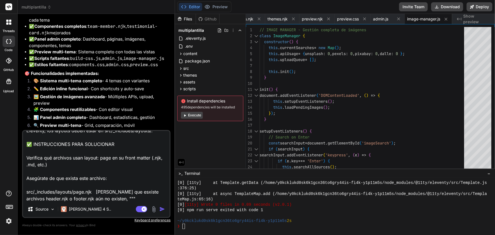
type textarea "x"
type textarea "Aún sigue fallando el sistema. Te explico el problema concreto: ❌ ERROR ACTUAL …"
type textarea "x"
type textarea "Aún sigue fallando el sistema. Te explico el problema concreto: ❌ ERROR ACTUAL …"
type textarea "x"
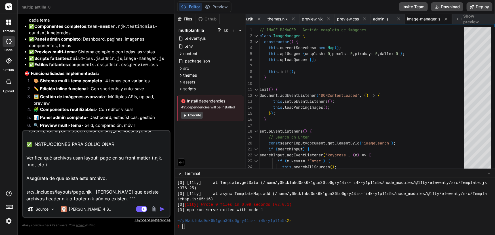
type textarea "Aún sigue fallando el sistema. Te explico el problema concreto: ❌ ERROR ACTUAL …"
type textarea "x"
type textarea "Aún sigue fallando el sistema. Te explico el problema concreto: ❌ ERROR ACTUAL …"
type textarea "x"
type textarea "Aún sigue fallando el sistema. Te explico el problema concreto: ❌ ERROR ACTUAL …"
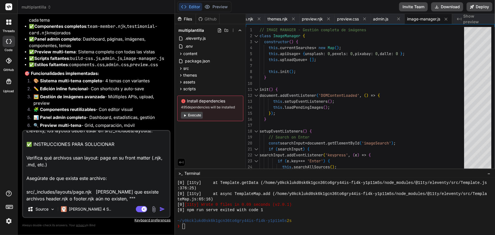
type textarea "x"
type textarea "Aún sigue fallando el sistema. Te explico el problema concreto: ❌ ERROR ACTUAL …"
type textarea "x"
type textarea "Aún sigue fallando el sistema. Te explico el problema concreto: ❌ ERROR ACTUAL …"
type textarea "x"
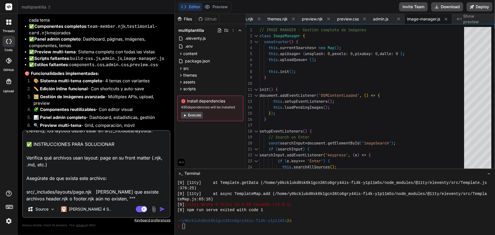
type textarea "Aún sigue fallando el sistema. Te explico el problema concreto: ❌ ERROR ACTUAL …"
type textarea "x"
type textarea "Aún sigue fallando el sistema. Te explico el problema concreto: ❌ ERROR ACTUAL …"
type textarea "x"
type textarea "Aún sigue fallando el sistema. Te explico el problema concreto: ❌ ERROR ACTUAL …"
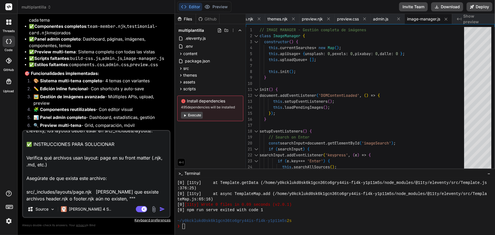
type textarea "x"
type textarea "Aún sigue fallando el sistema. Te explico el problema concreto: ❌ ERROR ACTUAL …"
type textarea "x"
type textarea "Aún sigue fallando el sistema. Te explico el problema concreto: ❌ ERROR ACTUAL …"
type textarea "x"
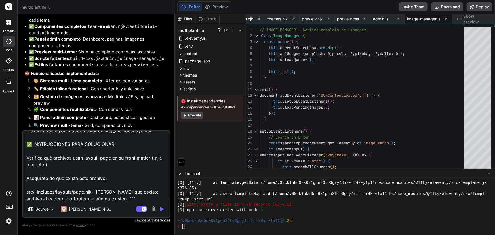
type textarea "Aún sigue fallando el sistema. Te explico el problema concreto: ❌ ERROR ACTUAL …"
type textarea "x"
type textarea "Aún sigue fallando el sistema. Te explico el problema concreto: ❌ ERROR ACTUAL …"
type textarea "x"
type textarea "Aún sigue fallando el sistema. Te explico el problema concreto: ❌ ERROR ACTUAL …"
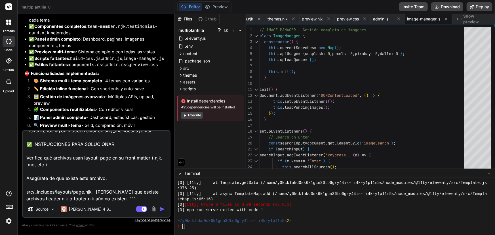
type textarea "x"
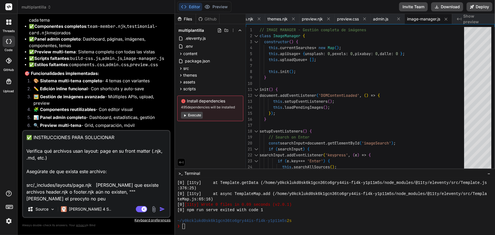
type textarea "Aún sigue fallando el sistema. Te explico el problema concreto: ❌ ERROR ACTUAL …"
type textarea "x"
type textarea "Aún sigue fallando el sistema. Te explico el problema concreto: ❌ ERROR ACTUAL …"
type textarea "x"
type textarea "Aún sigue fallando el sistema. Te explico el problema concreto: ❌ ERROR ACTUAL …"
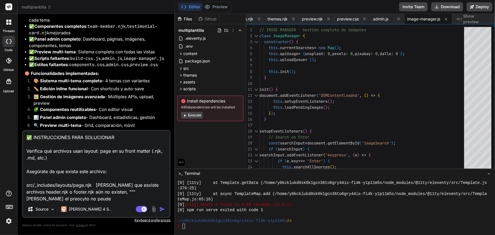
type textarea "x"
type textarea "Aún sigue fallando el sistema. Te explico el problema concreto: ❌ ERROR ACTUAL …"
type textarea "x"
type textarea "Aún sigue fallando el sistema. Te explico el problema concreto: ❌ ERROR ACTUAL …"
type textarea "x"
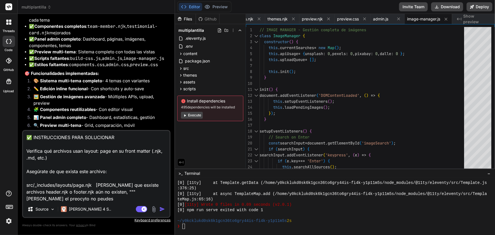
type textarea "Aún sigue fallando el sistema. Te explico el problema concreto: ❌ ERROR ACTUAL …"
type textarea "x"
type textarea "Aún sigue fallando el sistema. Te explico el problema concreto: ❌ ERROR ACTUAL …"
type textarea "x"
type textarea "Aún sigue fallando el sistema. Te explico el problema concreto: ❌ ERROR ACTUAL …"
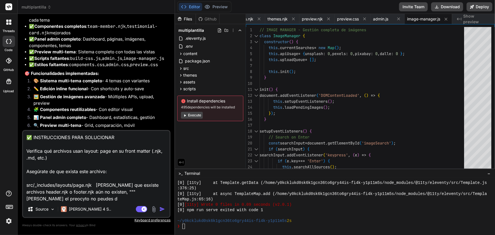
type textarea "x"
type textarea "Aún sigue fallando el sistema. Te explico el problema concreto: ❌ ERROR ACTUAL …"
type textarea "x"
type textarea "Aún sigue fallando el sistema. Te explico el problema concreto: ❌ ERROR ACTUAL …"
type textarea "x"
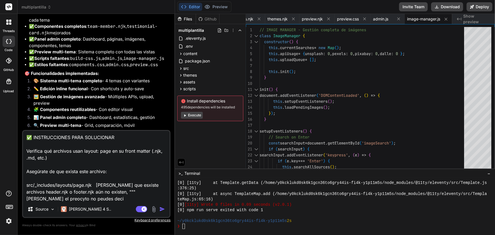
type textarea "Aún sigue fallando el sistema. Te explico el problema concreto: ❌ ERROR ACTUAL …"
click at [163, 208] on img "button" at bounding box center [162, 209] width 6 height 6
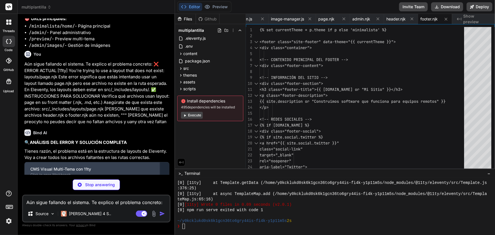
scroll to position [8641, 0]
drag, startPoint x: 35, startPoint y: 126, endPoint x: 5, endPoint y: 167, distance: 50.7
click at [143, 181] on div "Create src/_includes/layouts/page.njk Create src/_includes/layouts/admin.njk Cr…" at bounding box center [97, 206] width 144 height 51
copy ul "Create src/_includes/layouts/page.njk Create src/_includes/layouts/admin.njk Cr…"
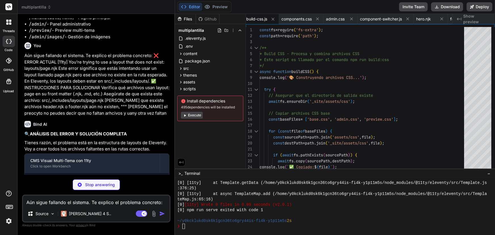
scroll to position [8692, 0]
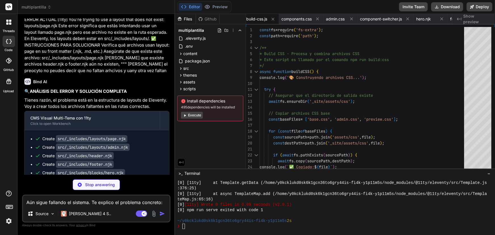
click at [39, 203] on textarea "Aún sigue fallando el sistema. Te explico el problema concreto: ❌ ERROR ACTUAL …" at bounding box center [96, 201] width 147 height 10
paste textarea "Antes de ejecutar `npm run dev`, revisa exhaustivamente que todos los siguiente…"
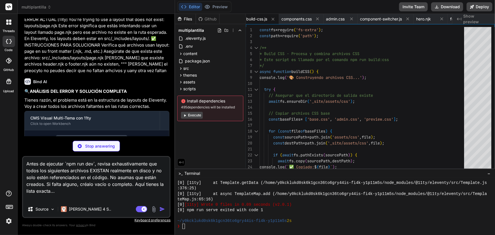
click at [94, 191] on textarea "Antes de ejecutar `npm run dev`, revisa exhaustivamente que todos los siguiente…" at bounding box center [96, 179] width 147 height 44
paste textarea "Layouts base (obligatorios)"
click at [52, 192] on textarea "Antes de ejecutar `npm run dev`, revisa exhaustivamente que todos los siguiente…" at bounding box center [96, 179] width 147 height 44
drag, startPoint x: 52, startPoint y: 191, endPoint x: 36, endPoint y: 190, distance: 15.6
click at [36, 190] on textarea "Antes de ejecutar `npm run dev`, revisa exhaustivamente que todos los siguiente…" at bounding box center [96, 179] width 147 height 44
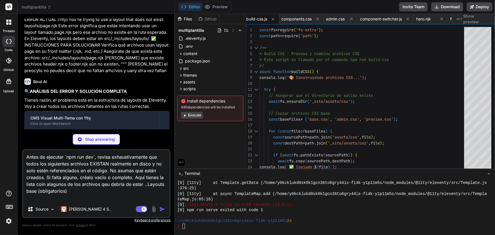
click at [72, 191] on textarea "Antes de ejecutar `npm run dev`, revisa exhaustivamente que todos los siguiente…" at bounding box center [96, 175] width 147 height 51
paste textarea "1. 📁 Layouts base (obligatorios) Estos son los más típicos que faltan y provoca…"
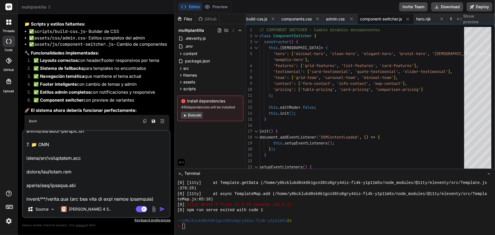
scroll to position [9034, 0]
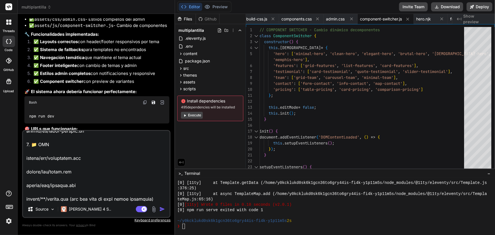
click at [164, 208] on img "button" at bounding box center [162, 209] width 6 height 6
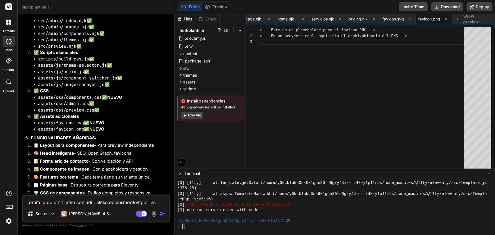
scroll to position [9896, 0]
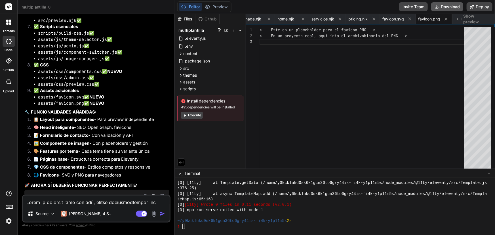
click at [446, 7] on button "Download" at bounding box center [447, 6] width 32 height 9
drag, startPoint x: 68, startPoint y: 163, endPoint x: 29, endPoint y: 164, distance: 39.8
click at [29, 202] on div "npm run dev" at bounding box center [96, 209] width 145 height 15
copy code "npm run dev"
drag, startPoint x: 49, startPoint y: 184, endPoint x: 30, endPoint y: 165, distance: 26.7
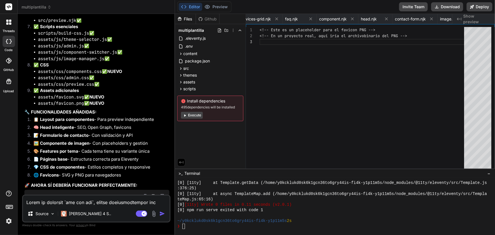
click at [30, 207] on code "npm run dev" at bounding box center [42, 210] width 26 height 6
drag, startPoint x: 29, startPoint y: 163, endPoint x: 69, endPoint y: 166, distance: 39.8
click at [69, 202] on div "npm run dev" at bounding box center [96, 209] width 145 height 15
copy code "npm run dev"
click at [56, 200] on textarea at bounding box center [96, 201] width 147 height 10
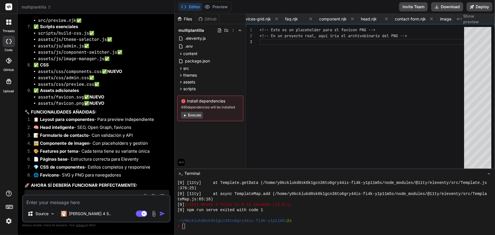
paste textarea "Hola, necesito que revises este proyecto Eleventy que has generado porque da un…"
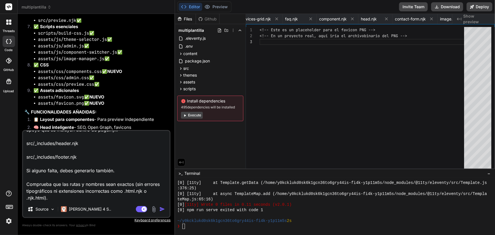
click at [162, 210] on img "button" at bounding box center [162, 209] width 6 height 6
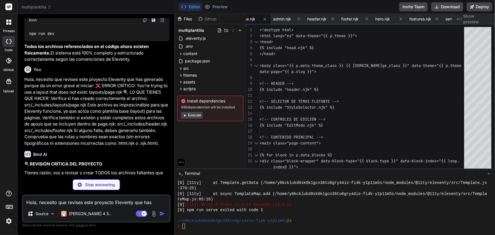
scroll to position [10081, 0]
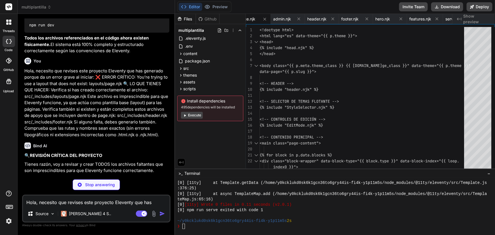
drag, startPoint x: 58, startPoint y: 156, endPoint x: 131, endPoint y: 159, distance: 72.2
click at [131, 200] on div "Create src/_includes/layouts/page.njk" at bounding box center [99, 203] width 129 height 6
copy code "src/_includes/layouts/page.njk"
click at [140, 142] on div "Bind AI" at bounding box center [96, 145] width 145 height 7
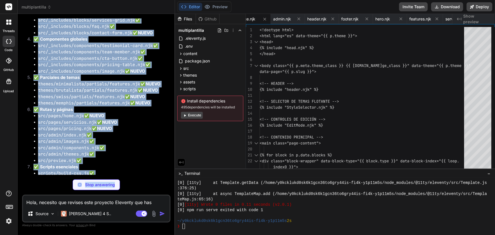
scroll to position [9873, 0]
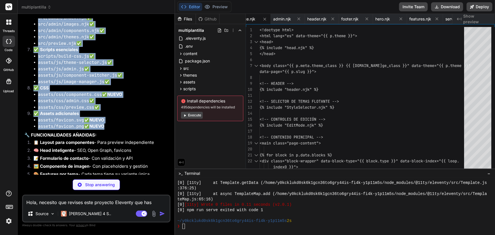
drag, startPoint x: 28, startPoint y: 85, endPoint x: 150, endPoint y: 82, distance: 121.5
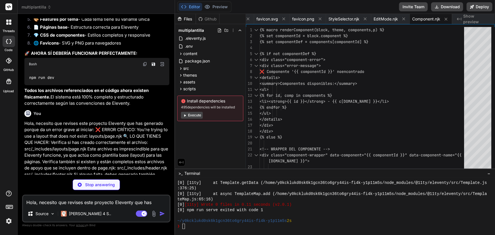
scroll to position [10123, 0]
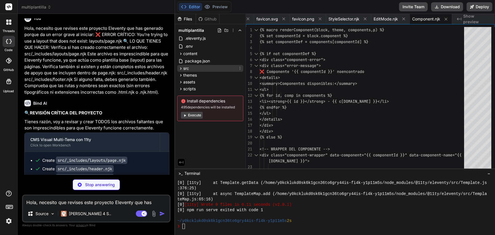
click at [210, 68] on div "src" at bounding box center [210, 68] width 66 height 7
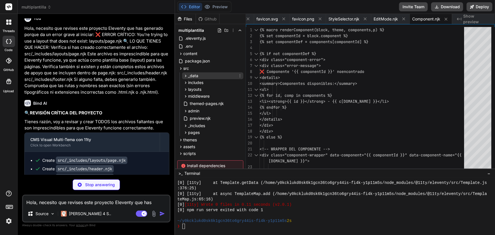
click at [184, 74] on icon at bounding box center [185, 75] width 5 height 5
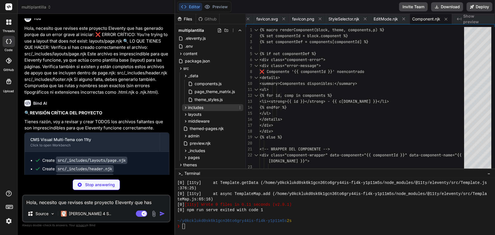
click at [185, 107] on icon at bounding box center [185, 107] width 5 height 5
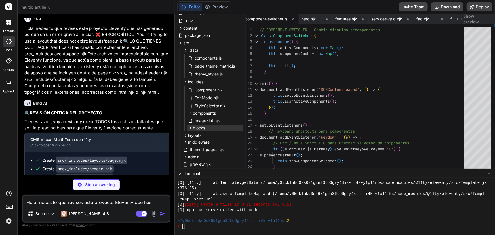
scroll to position [0, 281]
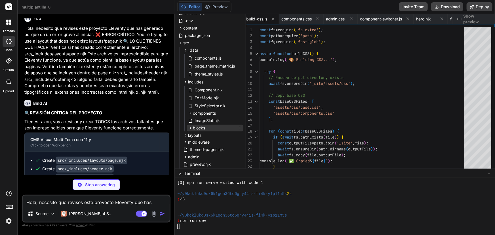
click at [190, 126] on icon at bounding box center [190, 128] width 5 height 5
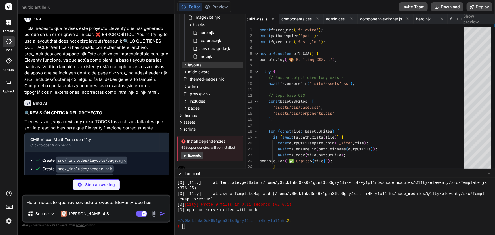
scroll to position [2248, 0]
click at [184, 64] on icon at bounding box center [185, 65] width 5 height 5
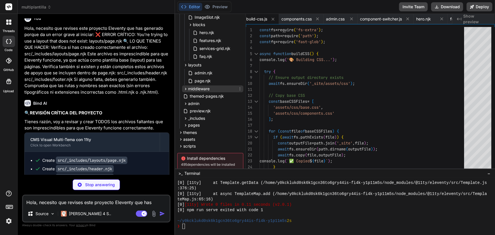
click at [184, 90] on icon at bounding box center [185, 89] width 5 height 5
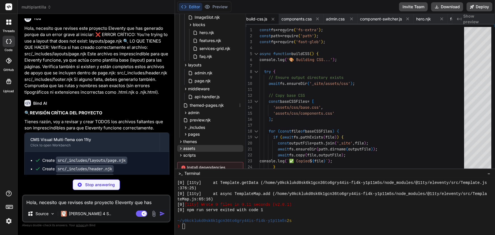
scroll to position [159, 0]
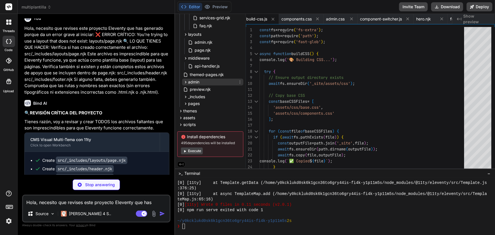
click at [184, 82] on icon at bounding box center [185, 82] width 5 height 5
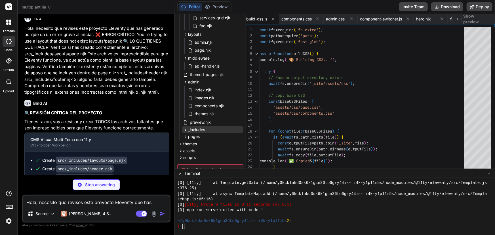
click at [184, 127] on icon at bounding box center [185, 129] width 5 height 5
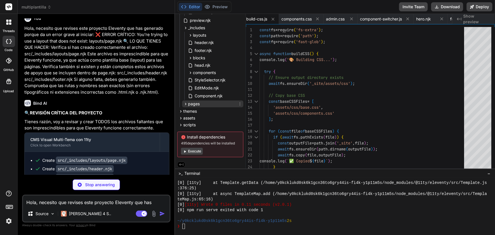
click at [185, 103] on icon at bounding box center [185, 104] width 5 height 5
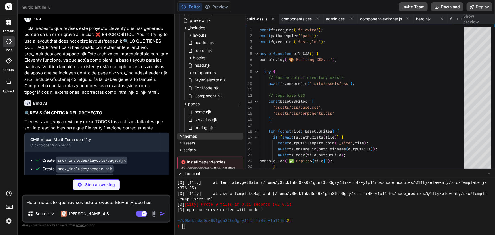
scroll to position [287, 0]
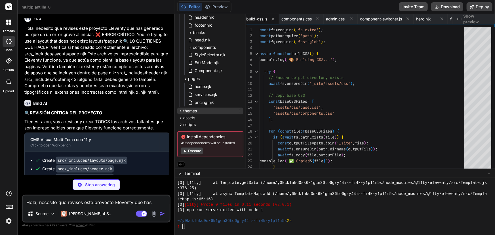
click at [181, 112] on icon at bounding box center [180, 111] width 5 height 5
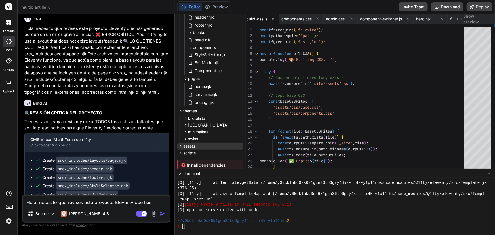
scroll to position [315, 0]
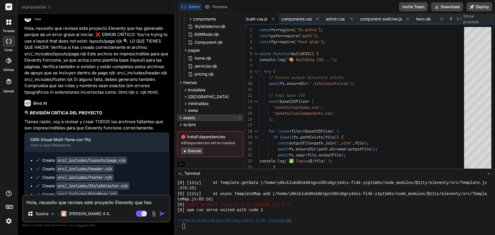
click at [181, 116] on icon at bounding box center [180, 117] width 5 height 5
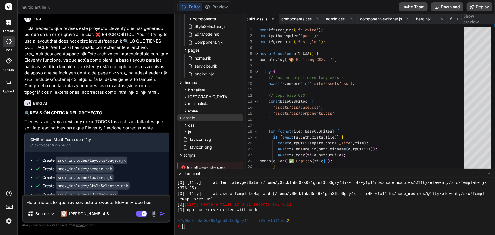
scroll to position [345, 0]
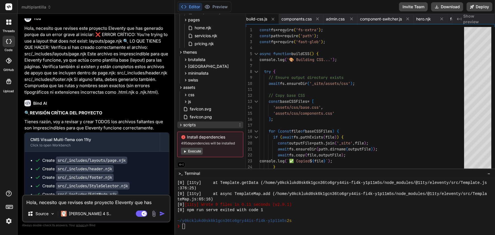
click at [181, 125] on icon at bounding box center [180, 125] width 5 height 5
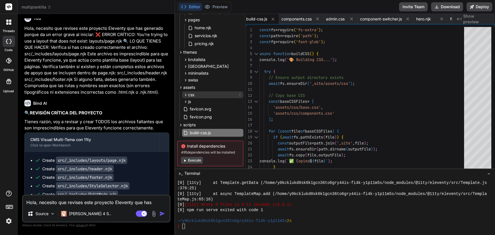
click at [186, 94] on icon at bounding box center [185, 95] width 1 height 2
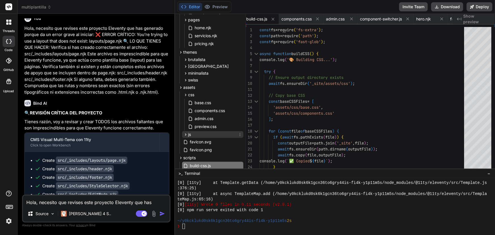
click at [186, 133] on icon at bounding box center [185, 134] width 1 height 2
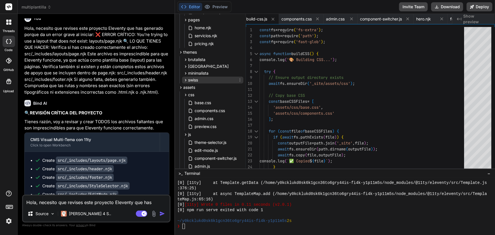
click at [185, 79] on icon at bounding box center [185, 80] width 5 height 5
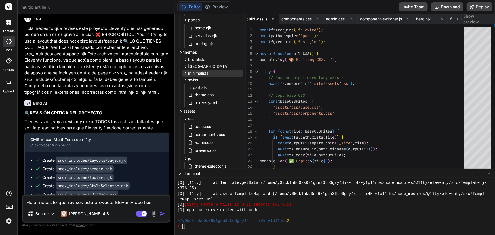
click at [186, 73] on icon at bounding box center [185, 73] width 1 height 2
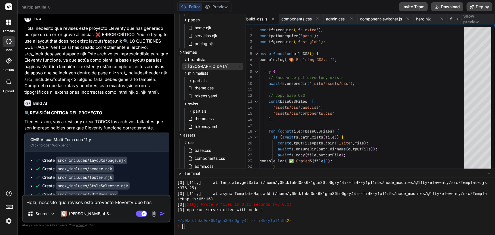
click at [187, 66] on icon at bounding box center [185, 66] width 5 height 5
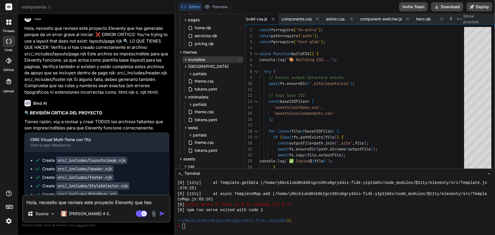
click at [186, 57] on icon at bounding box center [185, 59] width 5 height 5
click at [191, 67] on icon at bounding box center [190, 67] width 5 height 5
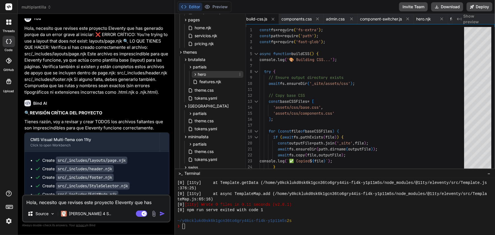
click at [197, 74] on icon at bounding box center [195, 74] width 5 height 5
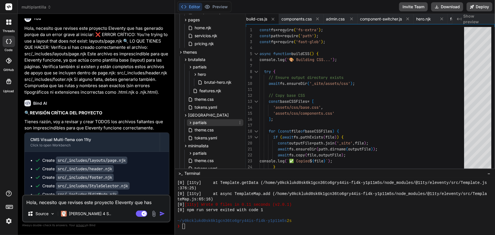
click at [191, 123] on icon at bounding box center [190, 122] width 5 height 5
click at [198, 127] on span "hero" at bounding box center [202, 130] width 8 height 6
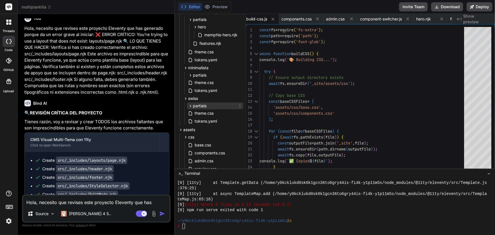
click at [189, 105] on icon at bounding box center [190, 106] width 5 height 5
click at [195, 112] on icon at bounding box center [195, 113] width 5 height 5
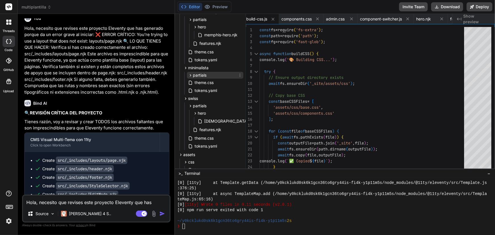
click at [190, 74] on icon at bounding box center [190, 75] width 1 height 2
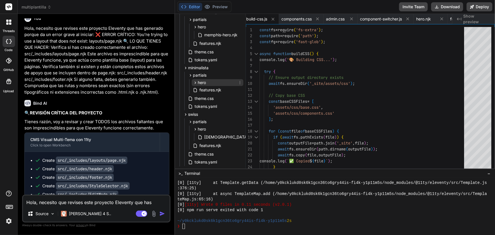
click at [193, 83] on icon at bounding box center [195, 82] width 5 height 5
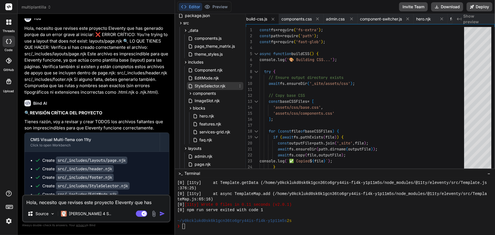
scroll to position [0, 0]
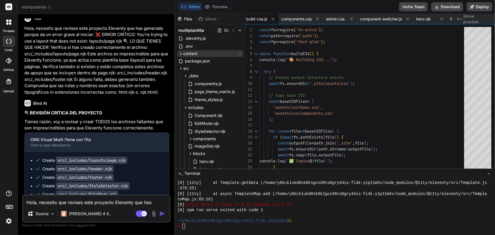
click at [182, 54] on icon at bounding box center [180, 53] width 5 height 5
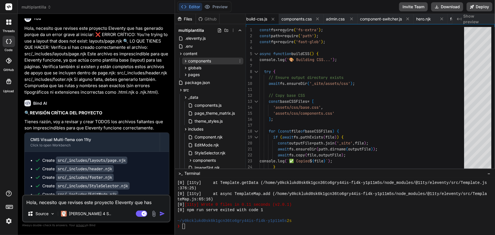
click at [187, 60] on icon at bounding box center [185, 61] width 5 height 5
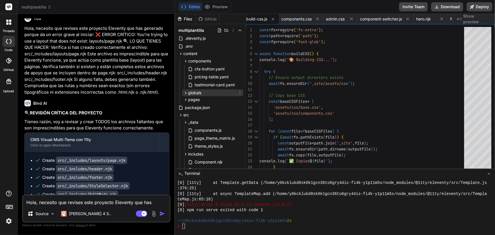
click at [186, 94] on icon at bounding box center [185, 93] width 5 height 5
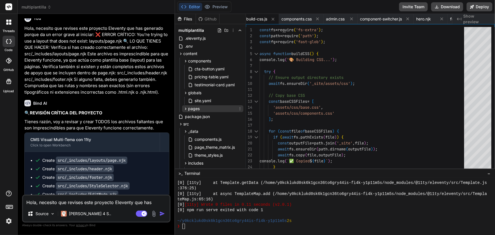
click at [185, 109] on icon at bounding box center [185, 108] width 5 height 5
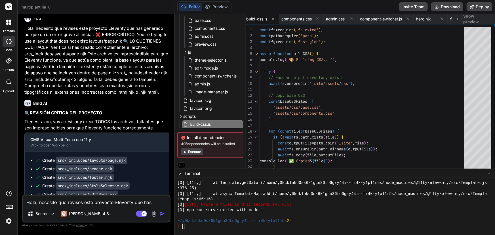
scroll to position [719, 0]
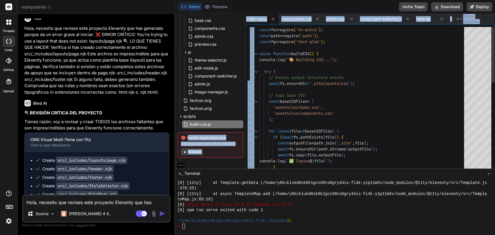
drag, startPoint x: 176, startPoint y: 127, endPoint x: 411, endPoint y: 123, distance: 235.0
click at [411, 123] on div "Files Github multiplantilla .eleventy.js .env content components cta-button.yam…" at bounding box center [335, 91] width 320 height 155
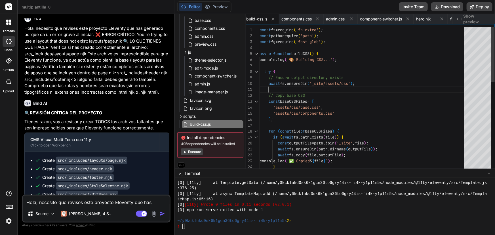
click at [398, 88] on div "const fs = require ( 'fs-extra' ) ; const path = require ( 'path' ) ; const fg …" at bounding box center [364, 214] width 208 height 375
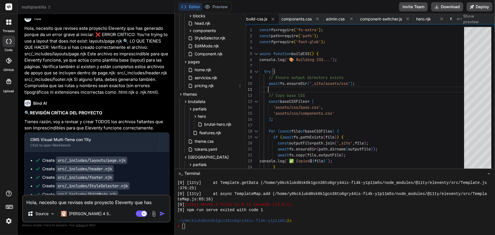
scroll to position [358, 0]
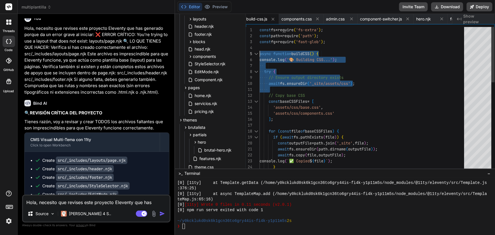
drag, startPoint x: 246, startPoint y: 87, endPoint x: 245, endPoint y: 48, distance: 38.6
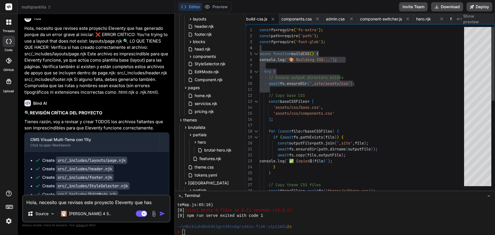
scroll to position [2270, 0]
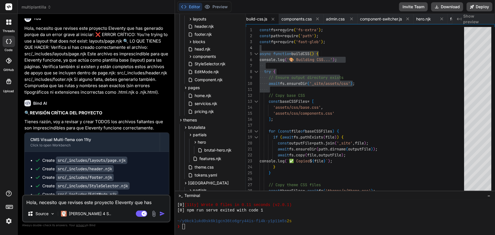
drag, startPoint x: 240, startPoint y: 169, endPoint x: 242, endPoint y: 221, distance: 51.7
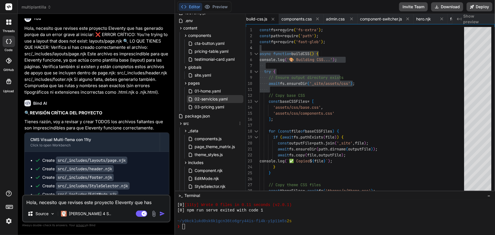
scroll to position [0, 0]
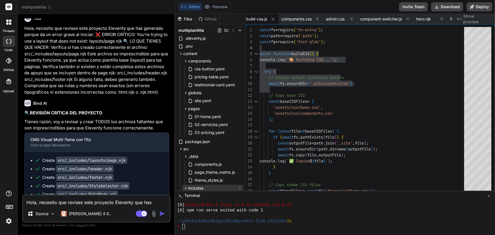
click at [207, 185] on div "includes" at bounding box center [212, 188] width 61 height 7
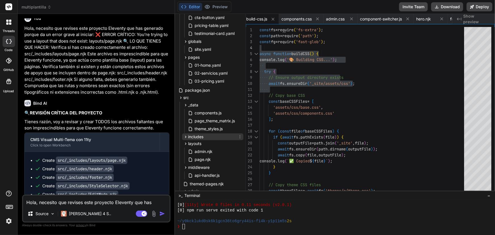
click at [184, 135] on icon at bounding box center [185, 137] width 5 height 5
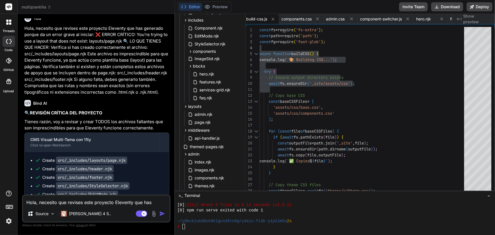
scroll to position [171, 0]
click at [190, 48] on icon at bounding box center [190, 49] width 5 height 5
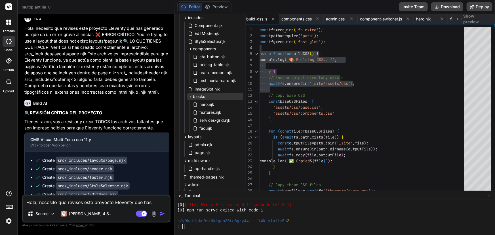
click at [190, 97] on icon at bounding box center [190, 96] width 5 height 5
click at [190, 96] on icon at bounding box center [190, 96] width 1 height 2
click at [201, 183] on div "admin" at bounding box center [212, 184] width 61 height 7
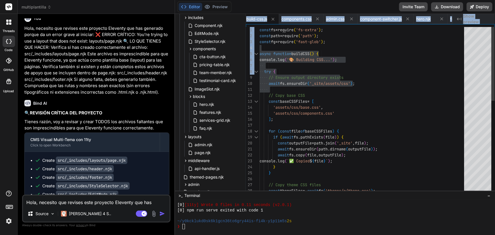
drag, startPoint x: 244, startPoint y: 70, endPoint x: 248, endPoint y: 79, distance: 9.5
click at [248, 79] on div "Files Github multiplantilla .eleventy.js .env content components cta-button.yam…" at bounding box center [335, 102] width 320 height 177
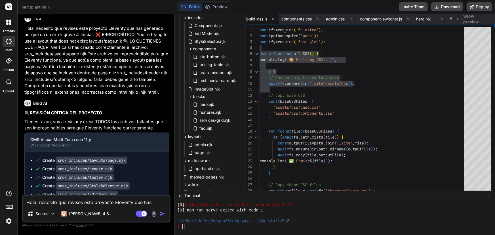
drag, startPoint x: 244, startPoint y: 74, endPoint x: 243, endPoint y: 90, distance: 16.0
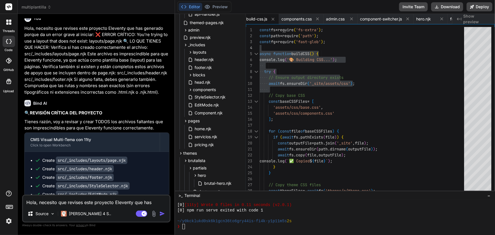
scroll to position [327, 0]
click at [186, 26] on icon at bounding box center [185, 27] width 5 height 5
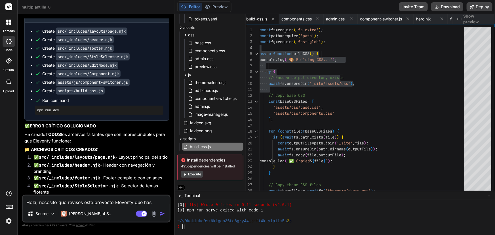
scroll to position [10330, 0]
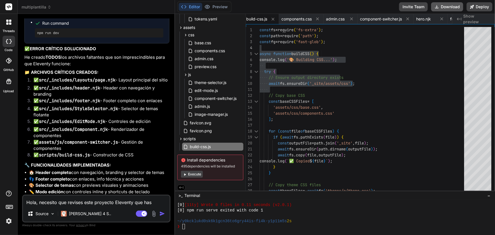
click at [450, 7] on button "Download" at bounding box center [447, 6] width 32 height 9
click at [347, 212] on div "[0] npm run serve exited with code 1" at bounding box center [332, 210] width 310 height 5
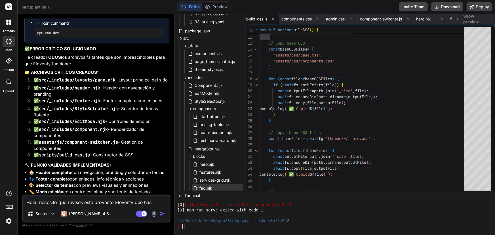
scroll to position [136, 0]
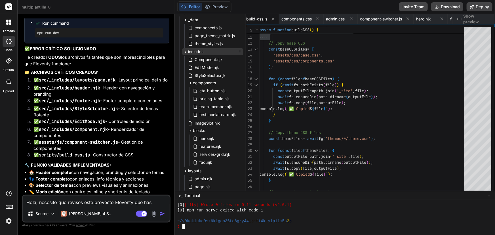
click at [185, 51] on icon at bounding box center [185, 51] width 5 height 5
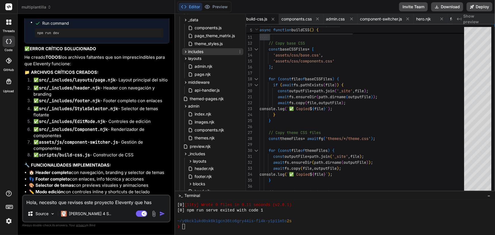
click at [185, 51] on icon at bounding box center [185, 51] width 5 height 5
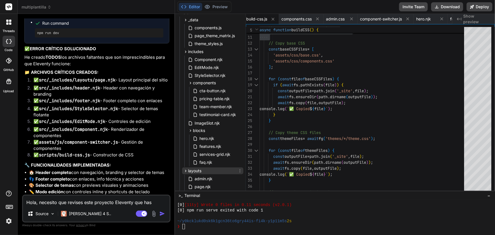
click at [192, 171] on span "layouts" at bounding box center [194, 171] width 13 height 6
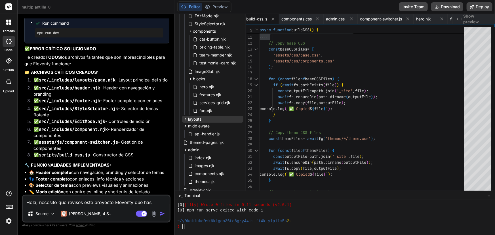
scroll to position [240, 0]
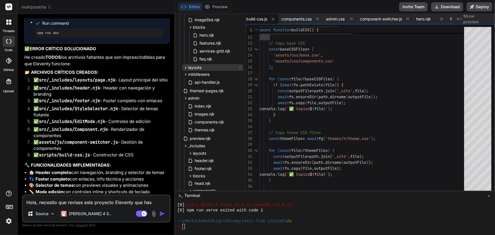
click at [184, 67] on icon at bounding box center [185, 67] width 5 height 5
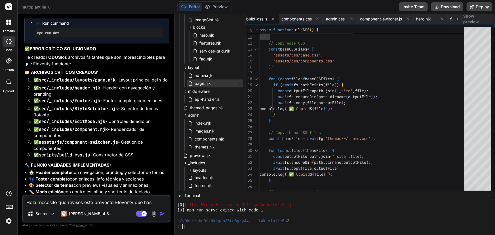
click at [223, 81] on div "page.njk" at bounding box center [215, 83] width 56 height 8
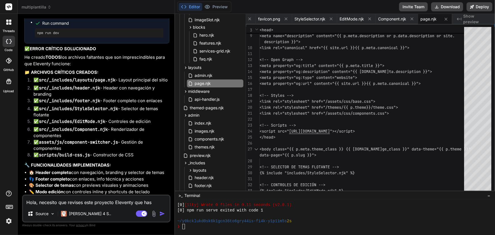
click at [69, 207] on div "Hola, necesito que revises este proyecto Eleventy que has generado porque da un…" at bounding box center [96, 209] width 148 height 28
click at [61, 199] on textarea "Hola, necesito que revises este proyecto Eleventy que has generado porque da un…" at bounding box center [96, 201] width 147 height 10
paste textarea "❌ You’re trying to use a layout that does not exist: layouts/page.njk ✅ Diagnós…"
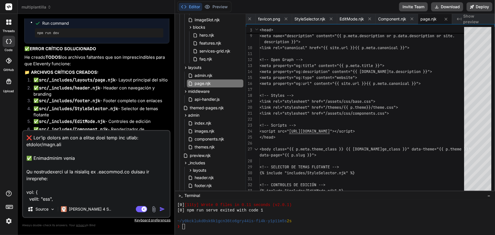
scroll to position [477, 0]
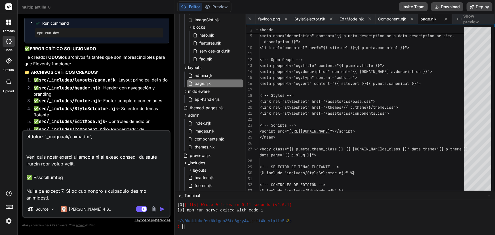
click at [161, 209] on img "button" at bounding box center [162, 209] width 6 height 6
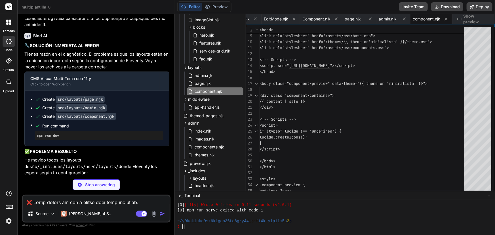
scroll to position [10738, 0]
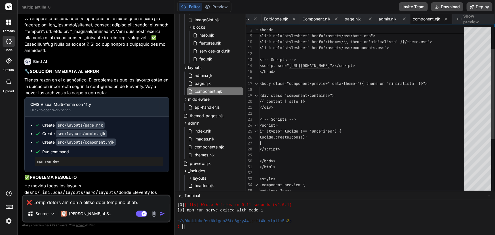
click at [329, 152] on div "<link rel="stylesheet" href="/assets/css/base.cs s"> <link rel="stylesheet" hre…" at bounding box center [364, 140] width 208 height 310
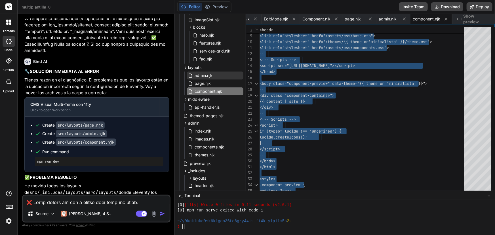
drag, startPoint x: 202, startPoint y: 74, endPoint x: 239, endPoint y: 75, distance: 36.9
click at [203, 74] on span "admin.njk" at bounding box center [203, 75] width 19 height 7
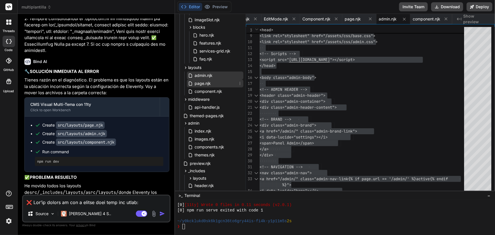
click at [222, 83] on div "page.njk" at bounding box center [215, 83] width 56 height 8
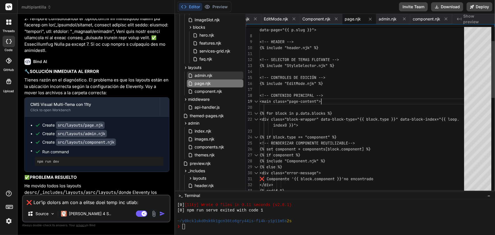
click at [378, 98] on div "<!-- HEADER --> {% include "header.njk" %} <!-- SELECTOR DE TEMAS FLOTANTE --> …" at bounding box center [364, 229] width 208 height 489
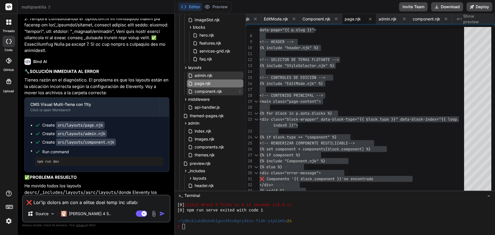
click at [220, 93] on span "component.njk" at bounding box center [208, 91] width 29 height 7
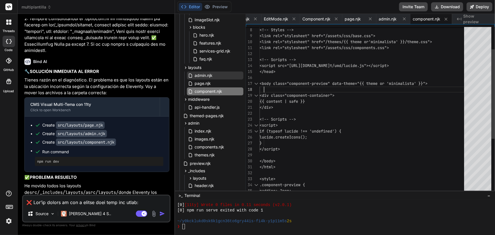
click at [302, 84] on div "<link rel="stylesheet" href="/assets/css/base.cs s"> <link rel="stylesheet" hre…" at bounding box center [364, 140] width 208 height 310
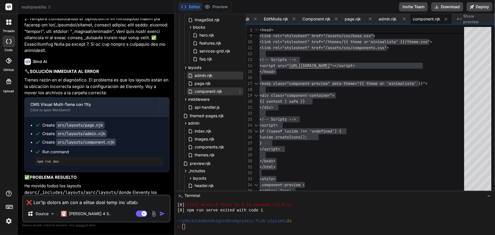
drag, startPoint x: 232, startPoint y: 90, endPoint x: 199, endPoint y: 93, distance: 33.1
click at [199, 93] on div "component.njk" at bounding box center [215, 91] width 56 height 8
drag, startPoint x: 225, startPoint y: 92, endPoint x: 193, endPoint y: 89, distance: 32.5
click at [193, 89] on div "component.njk" at bounding box center [215, 91] width 56 height 8
drag, startPoint x: 182, startPoint y: 91, endPoint x: 234, endPoint y: 88, distance: 51.7
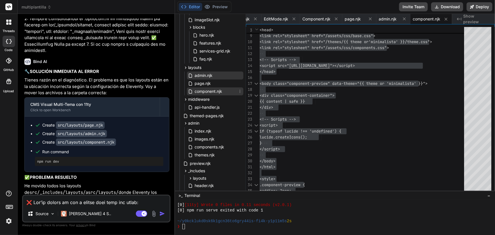
click at [234, 88] on div "admin.njk page.njk component.njk" at bounding box center [212, 83] width 61 height 25
click at [240, 91] on icon at bounding box center [240, 91] width 5 height 5
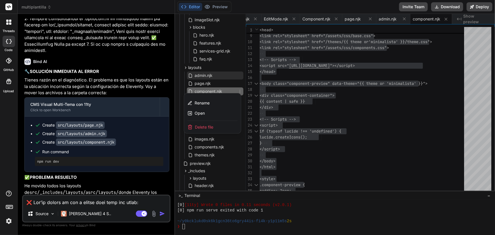
drag, startPoint x: 210, startPoint y: 89, endPoint x: 434, endPoint y: 114, distance: 225.6
click at [434, 114] on div at bounding box center [335, 124] width 320 height 221
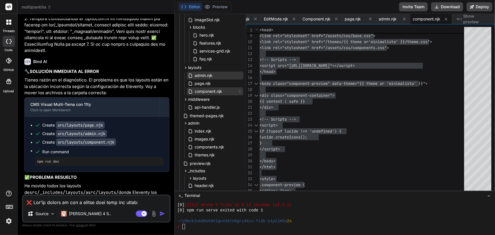
drag, startPoint x: 180, startPoint y: 89, endPoint x: 233, endPoint y: 89, distance: 52.5
click at [233, 89] on div "_data components.js page_theme_matrix.js theme_styles.js includes Component.njk…" at bounding box center [212, 94] width 64 height 362
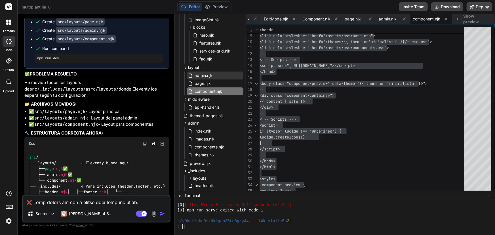
scroll to position [10862, 0]
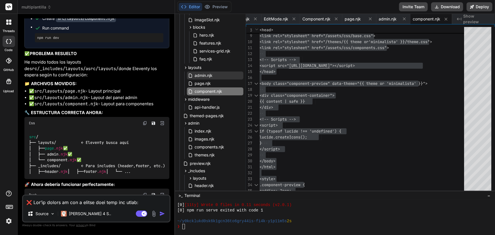
drag, startPoint x: 29, startPoint y: 161, endPoint x: 24, endPoint y: 161, distance: 5.4
click at [24, 161] on div "You Bind AI 🚀 SISTEMA CMS VISUAL MULTI-TEMA 🔹 Proyecto : CMS Visual Multi-Tema …" at bounding box center [96, 106] width 147 height 176
click at [49, 146] on span "page" at bounding box center [49, 148] width 9 height 5
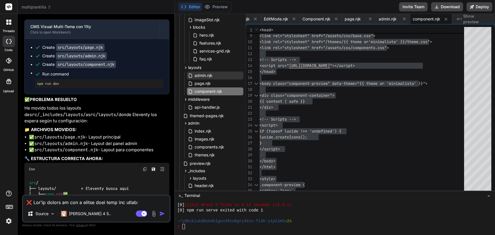
scroll to position [10801, 0]
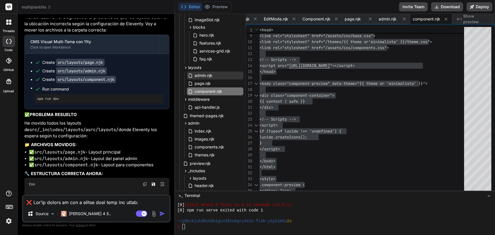
drag, startPoint x: 116, startPoint y: 189, endPoint x: 26, endPoint y: 70, distance: 149.0
click at [26, 70] on div "🔧 SOLUCIÓN INMEDIATA AL ERROR Tienes razón en el diagnóstico. El problema es qu…" at bounding box center [96, 152] width 145 height 293
copy div "He movido todos los layouts de src/_includes/layouts/ a src/layouts/ donde Elev…"
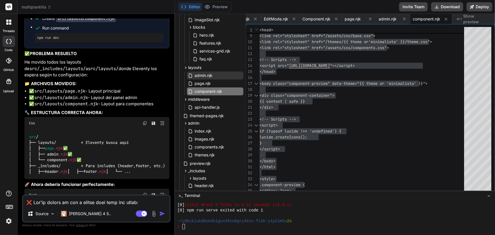
click at [96, 219] on p "El error You're trying to use a layout that does not exist: layouts/page.njk de…" at bounding box center [96, 228] width 145 height 19
click at [453, 94] on div "<link rel="stylesheet" href="/assets/css/base.cs s"> <link rel="stylesheet" hre…" at bounding box center [364, 140] width 208 height 310
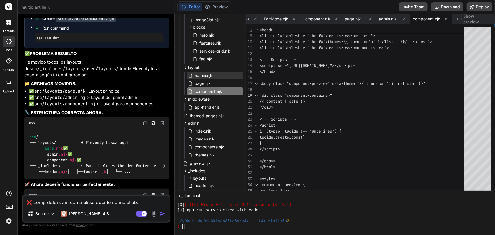
click at [221, 73] on div "admin.njk" at bounding box center [215, 76] width 56 height 8
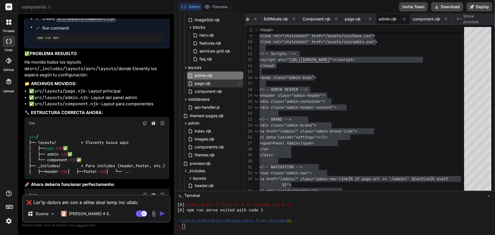
click at [216, 80] on div "page.njk" at bounding box center [215, 83] width 56 height 8
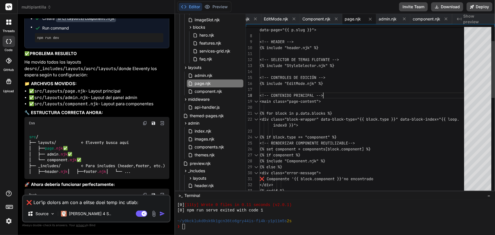
click at [325, 91] on div "<!-- HEADER --> {% include "header.njk" %} <!-- SELECTOR DE TEMAS FLOTANTE --> …" at bounding box center [364, 229] width 208 height 489
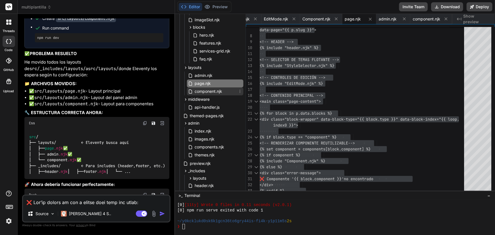
click at [227, 87] on div "component.njk" at bounding box center [215, 91] width 56 height 8
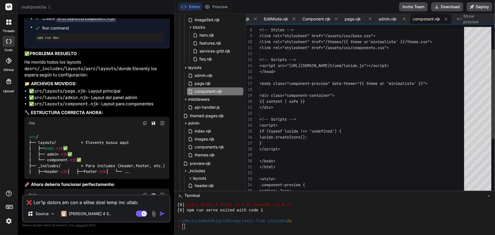
click at [332, 82] on div "<link rel="stylesheet" href="/assets/css/base.cs s"> <link rel="stylesheet" hre…" at bounding box center [364, 140] width 208 height 310
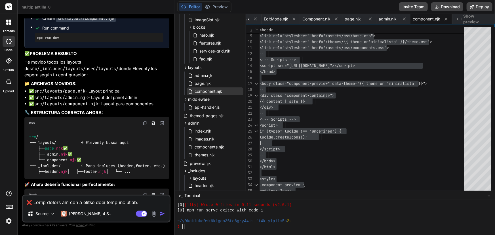
drag, startPoint x: 183, startPoint y: 89, endPoint x: 235, endPoint y: 89, distance: 51.9
click at [235, 89] on div "admin.njk page.njk component.njk" at bounding box center [212, 83] width 61 height 25
click at [412, 110] on div "<link rel="stylesheet" href="/assets/css/base.cs s"> <link rel="stylesheet" hre…" at bounding box center [364, 140] width 208 height 310
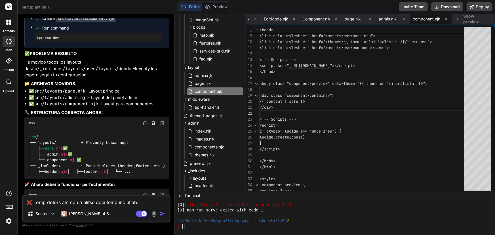
click at [163, 9] on div "multiplantilla" at bounding box center [96, 7] width 149 height 6
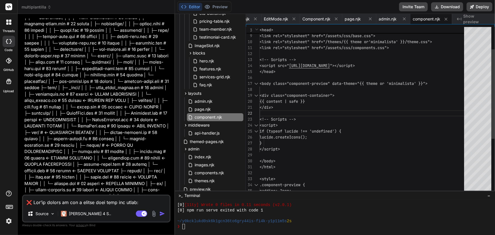
scroll to position [136, 0]
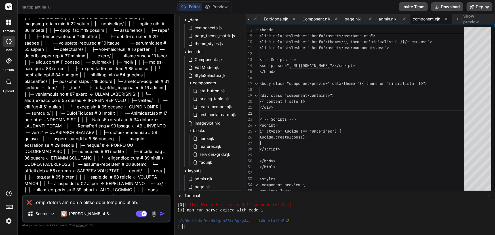
click at [54, 203] on textarea at bounding box center [96, 201] width 147 height 10
paste textarea "Resumen completo de cambios realizados para corregir errores de Eleventy Proble…"
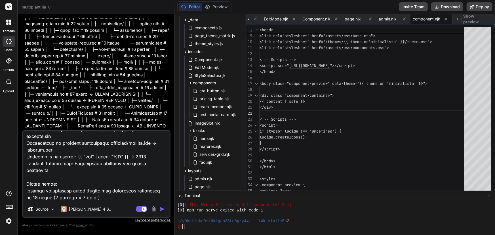
scroll to position [573, 0]
click at [108, 199] on textarea at bounding box center [96, 166] width 147 height 70
paste textarea "En Notepad++: Ctrl + H para abrir "Buscar y reemplazar" Pestaña "Reemplazar en …"
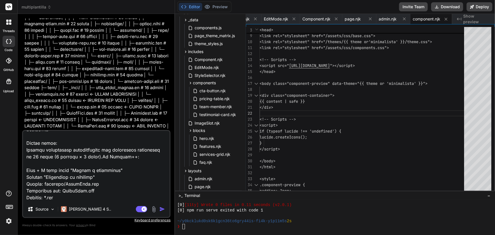
scroll to position [614, 0]
click at [94, 196] on textarea at bounding box center [96, 166] width 147 height 70
paste textarea "En Notepad++: Ctrl + H Buscar: includes/components/ Reemplazar con: components/…"
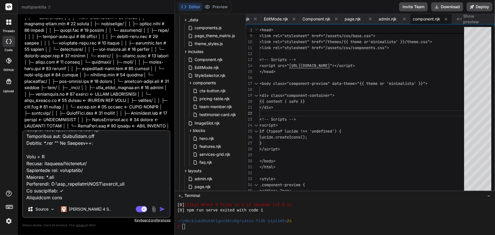
scroll to position [668, 0]
drag, startPoint x: 70, startPoint y: 196, endPoint x: 23, endPoint y: 187, distance: 47.7
click at [23, 187] on textarea at bounding box center [96, 166] width 147 height 70
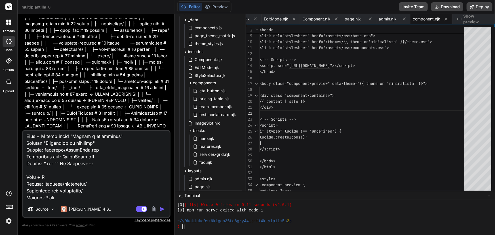
scroll to position [655, 0]
click at [163, 208] on img "button" at bounding box center [162, 209] width 6 height 6
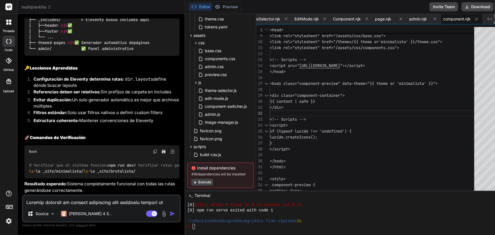
scroll to position [12233, 0]
click at [89, 198] on textarea at bounding box center [101, 201] width 157 height 10
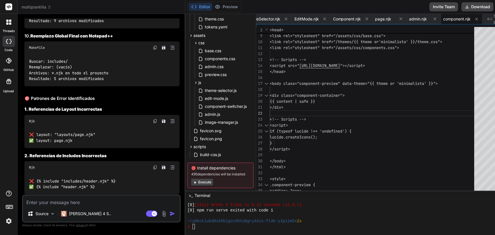
scroll to position [11297, 0]
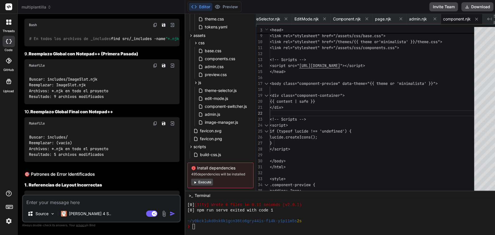
drag, startPoint x: 54, startPoint y: 179, endPoint x: 0, endPoint y: 136, distance: 69.3
click at [24, 146] on div "You Bind AI 🚀 SISTEMA CMS VISUAL MULTI-TEMA 🔹 Proyecto : CMS Visual Multi-Tema …" at bounding box center [101, 106] width 157 height 176
copy div "🎯 Problema Principal Identificado Error crítico: You're trying to use a layout …"
click at [53, 203] on textarea at bounding box center [101, 201] width 157 height 10
paste textarea "Está mezclando lo que realmente hicimos con suposiciones incorrectas. Lo que es…"
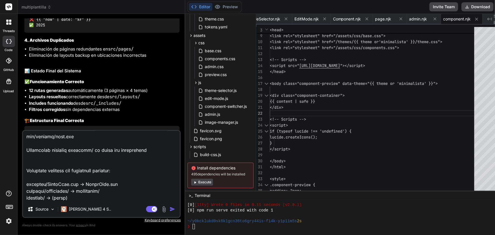
scroll to position [11632, 0]
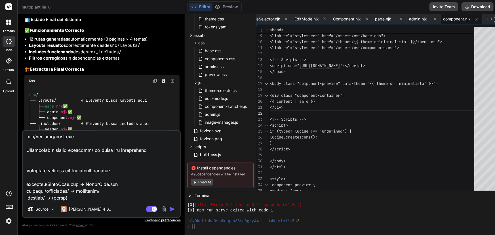
click at [122, 198] on textarea at bounding box center [101, 166] width 157 height 70
click at [170, 210] on img "button" at bounding box center [173, 209] width 6 height 6
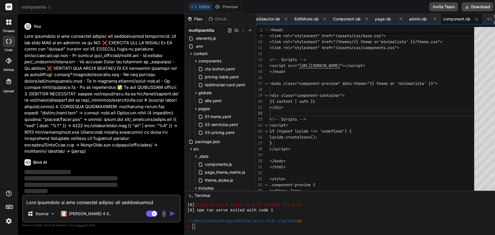
scroll to position [14154, 0]
click at [161, 214] on img at bounding box center [164, 214] width 7 height 7
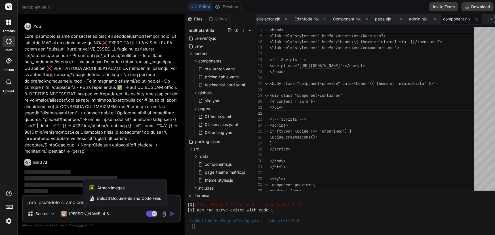
click at [144, 170] on div at bounding box center [247, 117] width 495 height 235
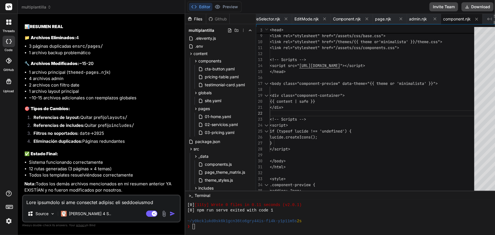
scroll to position [14882, 0]
click at [79, 196] on textarea at bounding box center [101, 201] width 157 height 10
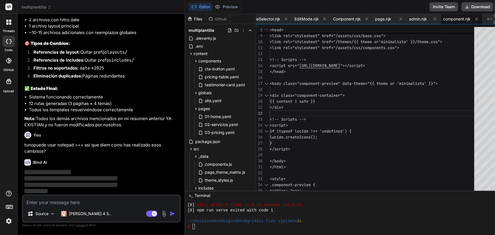
scroll to position [14948, 0]
click at [249, 226] on div "❯" at bounding box center [343, 226] width 310 height 5
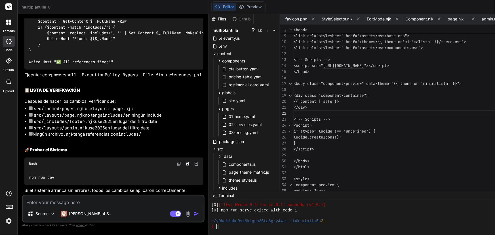
scroll to position [15013, 0]
click at [90, 201] on textarea at bounding box center [113, 201] width 181 height 10
click at [194, 212] on img "button" at bounding box center [197, 214] width 6 height 6
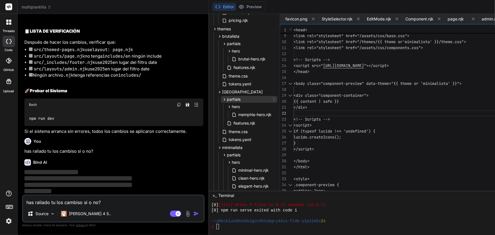
scroll to position [438, 0]
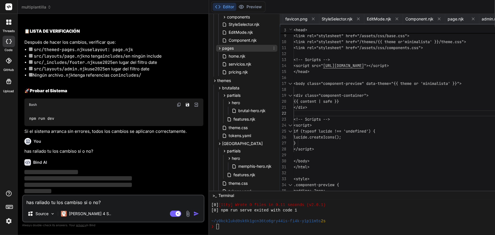
click at [235, 49] on div "pages" at bounding box center [246, 48] width 61 height 7
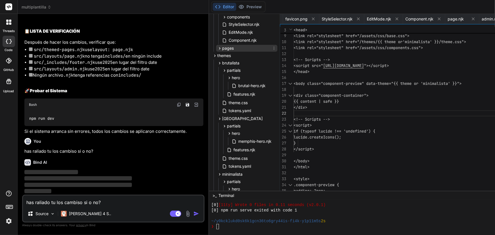
click at [235, 49] on div "pages" at bounding box center [246, 48] width 61 height 7
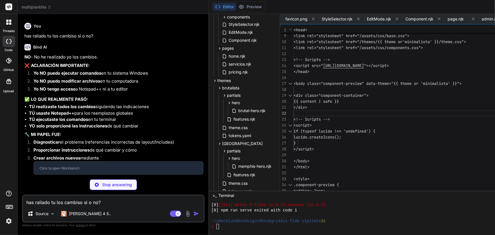
scroll to position [15168, 0]
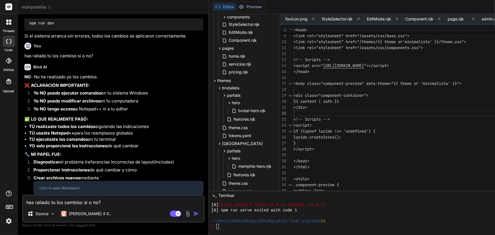
drag, startPoint x: 81, startPoint y: 202, endPoint x: 80, endPoint y: 198, distance: 4.6
click at [81, 202] on textarea "has raliado tu los cambiso si o no?" at bounding box center [113, 201] width 181 height 10
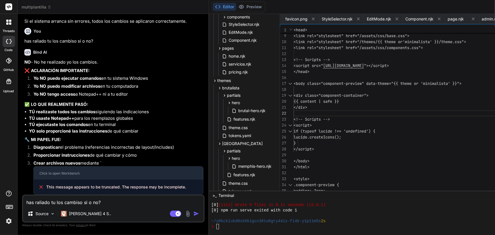
click at [91, 203] on textarea "has raliado tu los cambiso si o no?" at bounding box center [113, 201] width 181 height 10
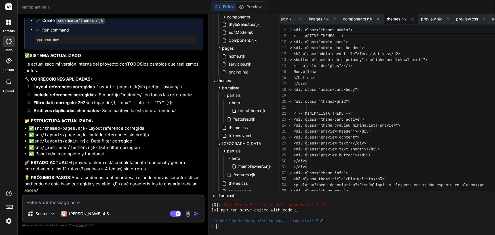
scroll to position [15555, 0]
click at [232, 57] on div "home.njk" at bounding box center [249, 56] width 56 height 8
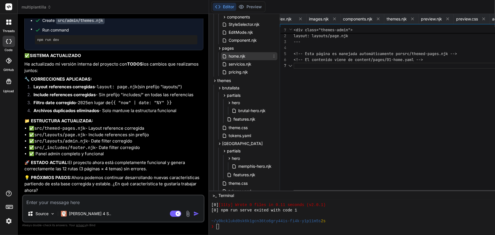
scroll to position [0, 1470]
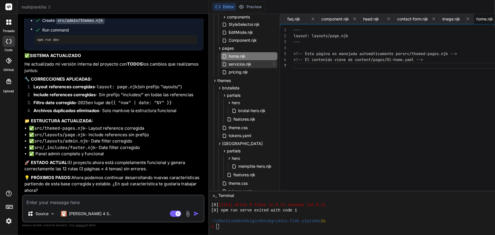
click at [232, 62] on span "servicios.njk" at bounding box center [240, 64] width 24 height 7
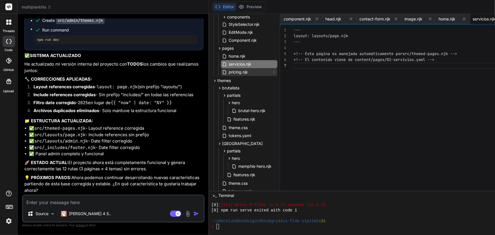
click at [235, 72] on div "pricing.njk" at bounding box center [249, 72] width 56 height 8
click at [217, 46] on icon at bounding box center [219, 48] width 5 height 5
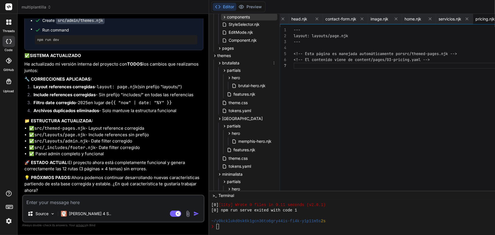
scroll to position [361, 0]
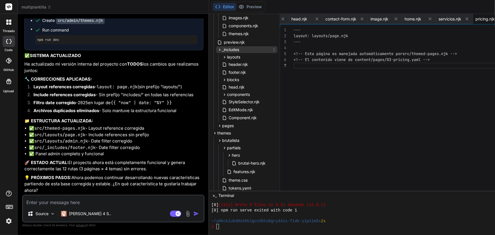
click at [217, 47] on icon at bounding box center [219, 49] width 5 height 5
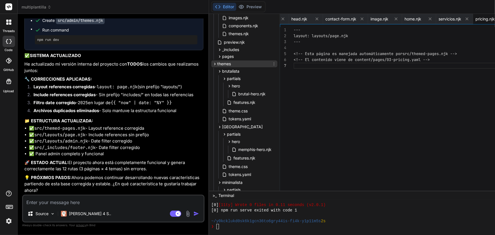
scroll to position [335, 0]
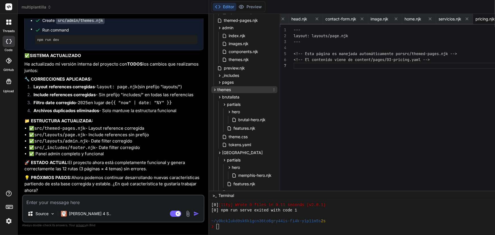
click at [213, 89] on icon at bounding box center [215, 89] width 5 height 5
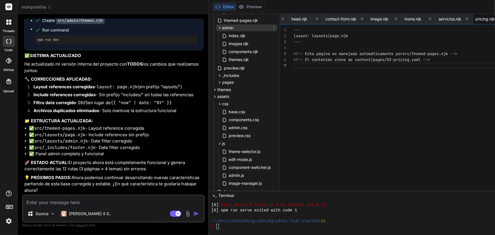
click at [217, 26] on icon at bounding box center [219, 28] width 5 height 5
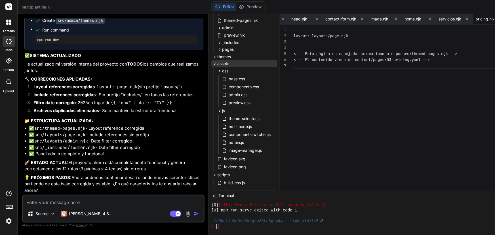
click at [213, 64] on icon at bounding box center [215, 63] width 5 height 5
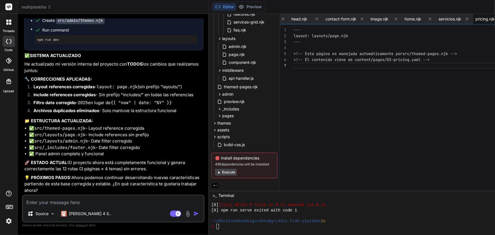
scroll to position [268, 0]
click at [219, 94] on icon at bounding box center [219, 95] width 1 height 2
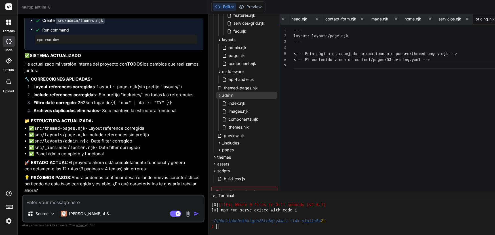
scroll to position [301, 0]
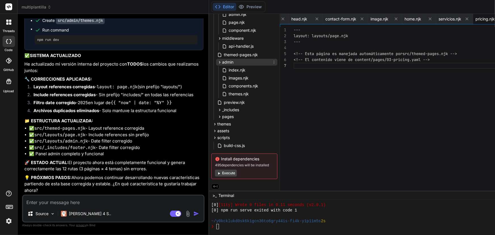
click at [217, 62] on icon at bounding box center [219, 62] width 5 height 5
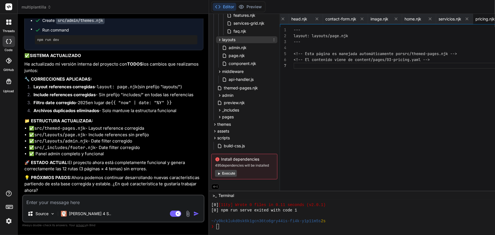
click at [217, 39] on icon at bounding box center [219, 39] width 5 height 5
click at [217, 71] on icon at bounding box center [219, 71] width 5 height 5
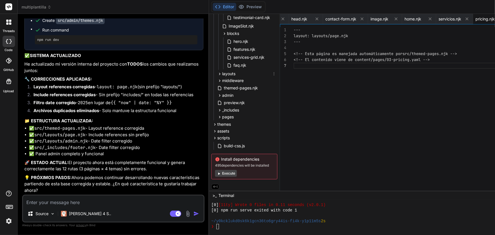
scroll to position [156, 0]
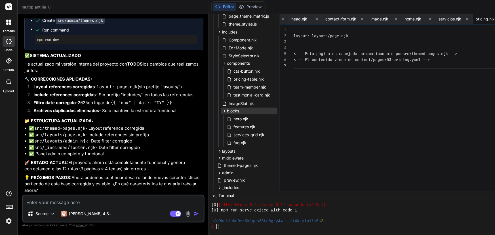
click at [222, 110] on icon at bounding box center [224, 111] width 5 height 5
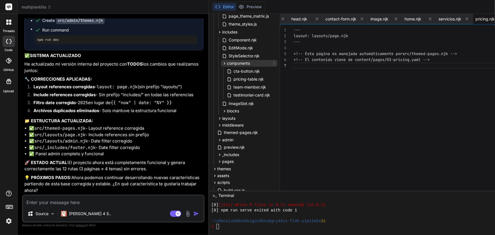
click at [222, 65] on icon at bounding box center [224, 63] width 5 height 5
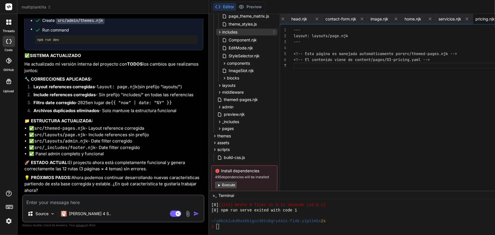
click at [217, 30] on icon at bounding box center [219, 32] width 5 height 5
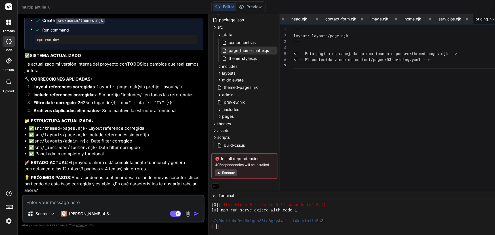
scroll to position [96, 0]
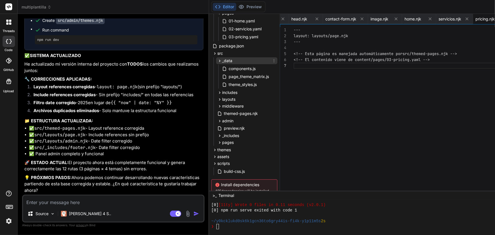
click at [219, 61] on icon at bounding box center [219, 61] width 1 height 2
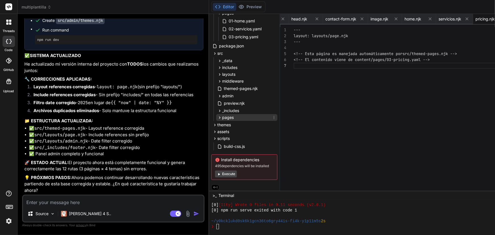
click at [217, 117] on icon at bounding box center [219, 117] width 5 height 5
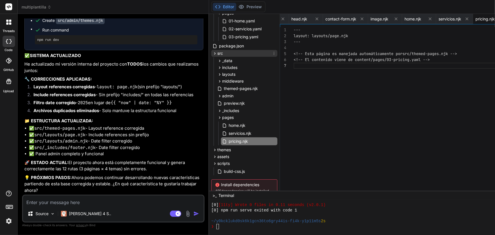
click at [213, 51] on icon at bounding box center [215, 53] width 5 height 5
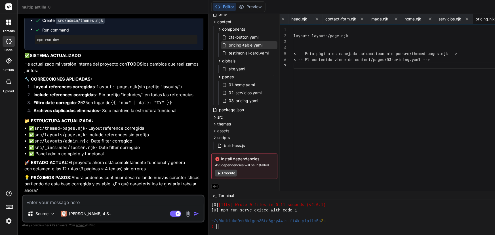
scroll to position [0, 0]
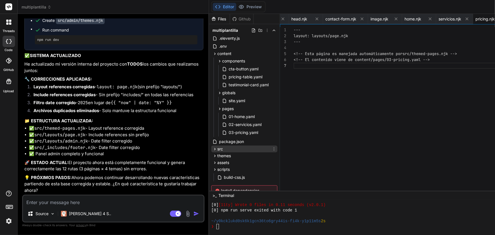
click at [215, 149] on icon at bounding box center [215, 149] width 1 height 2
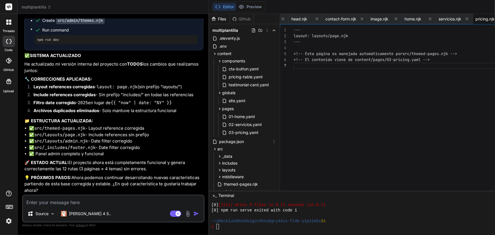
scroll to position [77, 0]
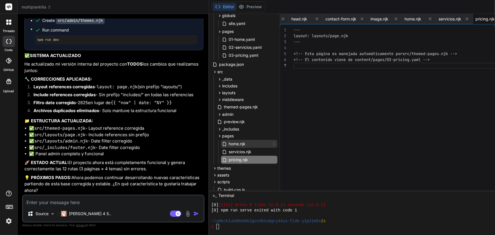
click at [228, 142] on span "home.njk" at bounding box center [237, 143] width 18 height 7
click at [272, 144] on icon at bounding box center [274, 144] width 5 height 5
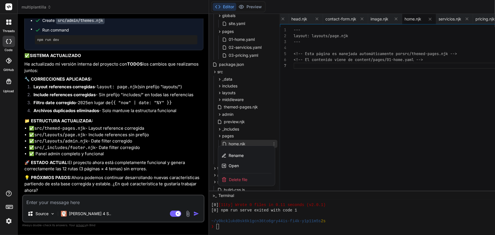
click at [229, 180] on span "Delete file" at bounding box center [238, 180] width 18 height 6
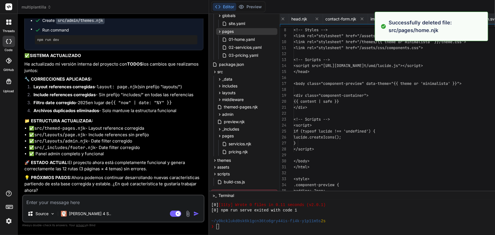
scroll to position [0, 1817]
click at [272, 143] on icon at bounding box center [274, 144] width 5 height 5
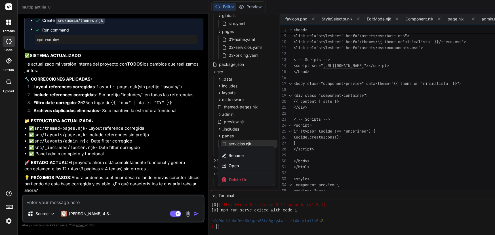
click at [229, 178] on span "Delete file" at bounding box center [238, 180] width 18 height 6
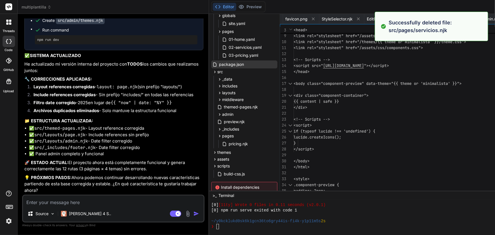
scroll to position [0, 1780]
click at [272, 142] on icon at bounding box center [274, 144] width 5 height 5
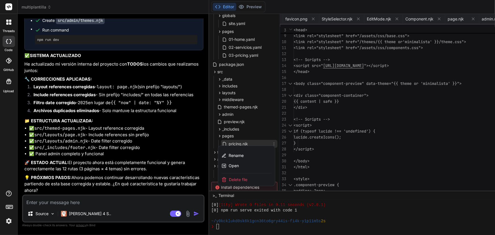
click at [229, 180] on span "Delete file" at bounding box center [238, 180] width 18 height 6
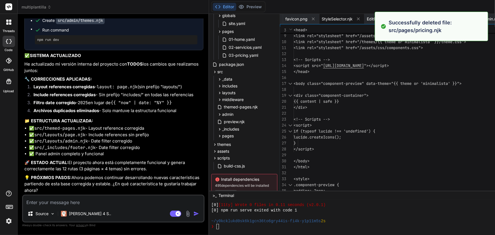
scroll to position [0, 1745]
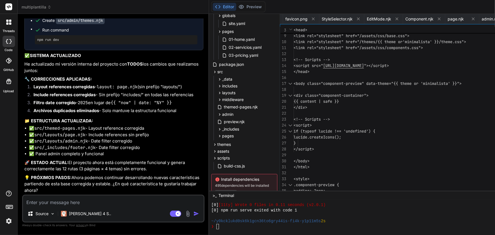
click at [377, 125] on div "<!-- Styles --> <link rel="stylesheet" href="/assets/css/base.cs s"> <link rel=…" at bounding box center [412, 140] width 237 height 310
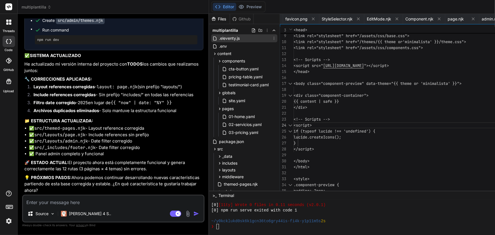
click at [219, 38] on span ".eleventy.js" at bounding box center [230, 38] width 22 height 7
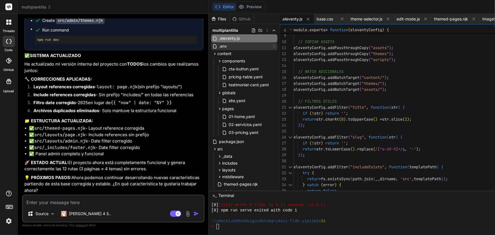
click at [213, 47] on div ".env" at bounding box center [244, 46] width 66 height 8
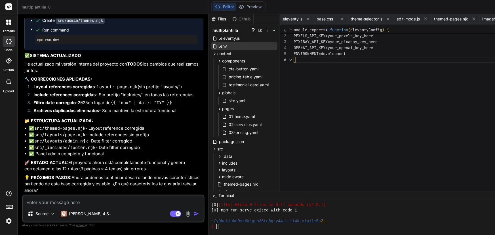
scroll to position [0, 1780]
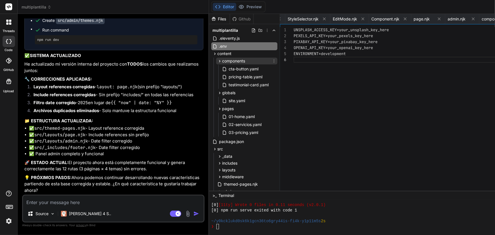
click at [226, 60] on span "components" at bounding box center [233, 61] width 23 height 6
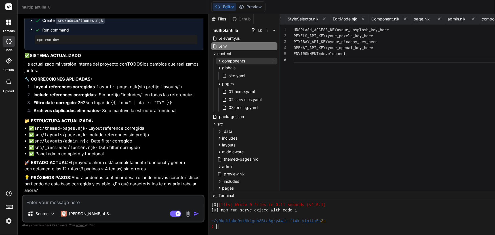
click at [222, 63] on span "components" at bounding box center [233, 61] width 23 height 6
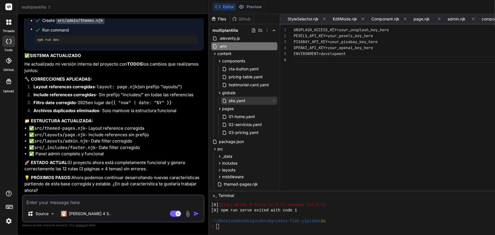
click at [228, 102] on span "site.yaml" at bounding box center [237, 100] width 18 height 7
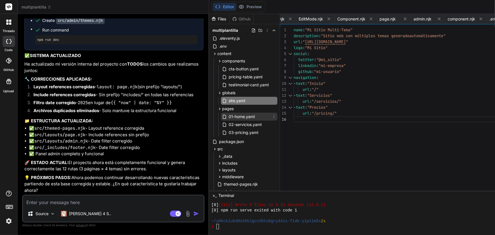
click at [229, 119] on span "01-home.yaml" at bounding box center [241, 116] width 27 height 7
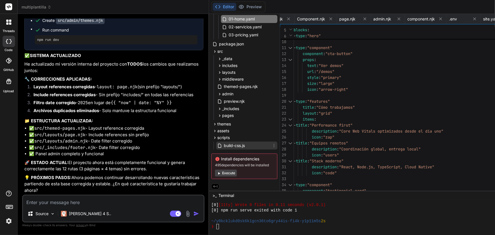
scroll to position [98, 0]
click at [217, 59] on icon at bounding box center [219, 58] width 5 height 5
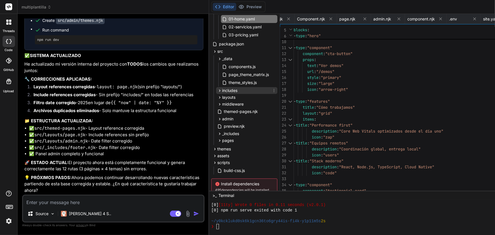
click at [217, 88] on icon at bounding box center [219, 90] width 5 height 5
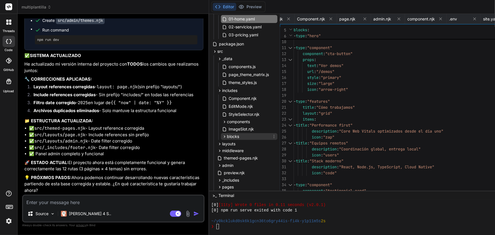
click at [222, 137] on icon at bounding box center [224, 136] width 5 height 5
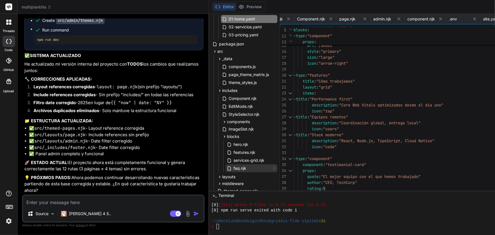
scroll to position [149, 0]
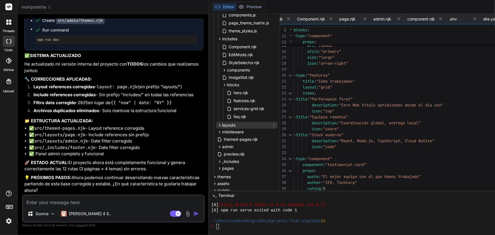
click at [217, 123] on icon at bounding box center [219, 125] width 5 height 5
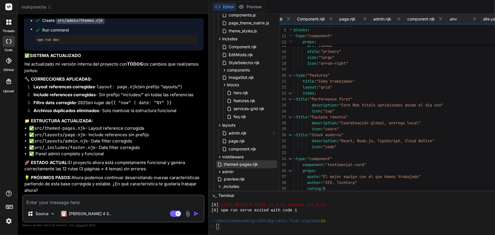
scroll to position [175, 0]
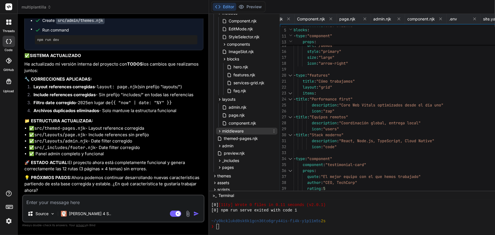
click at [219, 131] on icon at bounding box center [219, 131] width 1 height 2
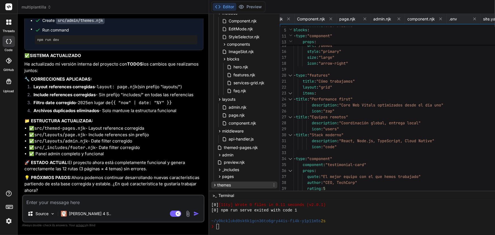
scroll to position [227, 0]
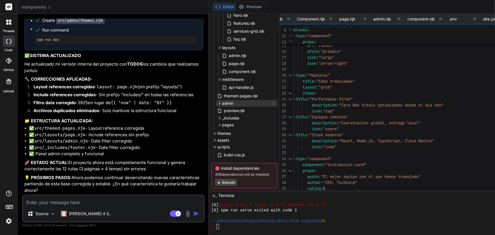
click at [217, 103] on icon at bounding box center [219, 103] width 5 height 5
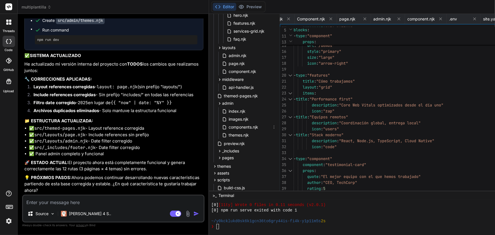
scroll to position [269, 0]
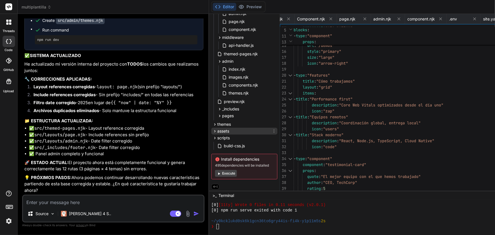
click at [213, 131] on icon at bounding box center [215, 131] width 5 height 5
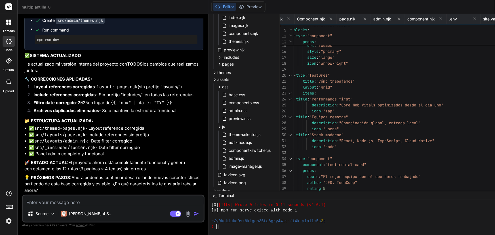
scroll to position [15555, 0]
